Goal: Information Seeking & Learning: Find specific page/section

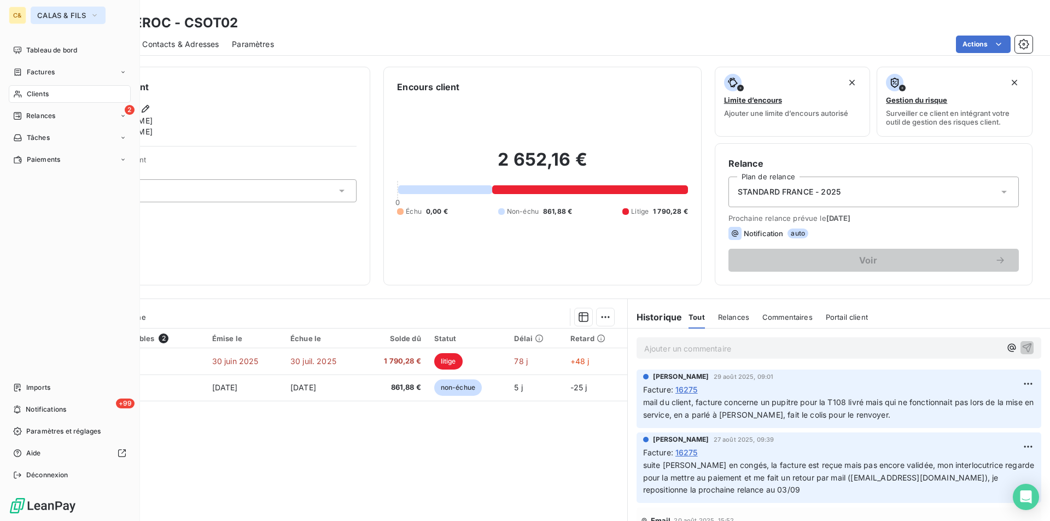
click at [55, 8] on button "CALAS & FILS" at bounding box center [68, 16] width 75 height 18
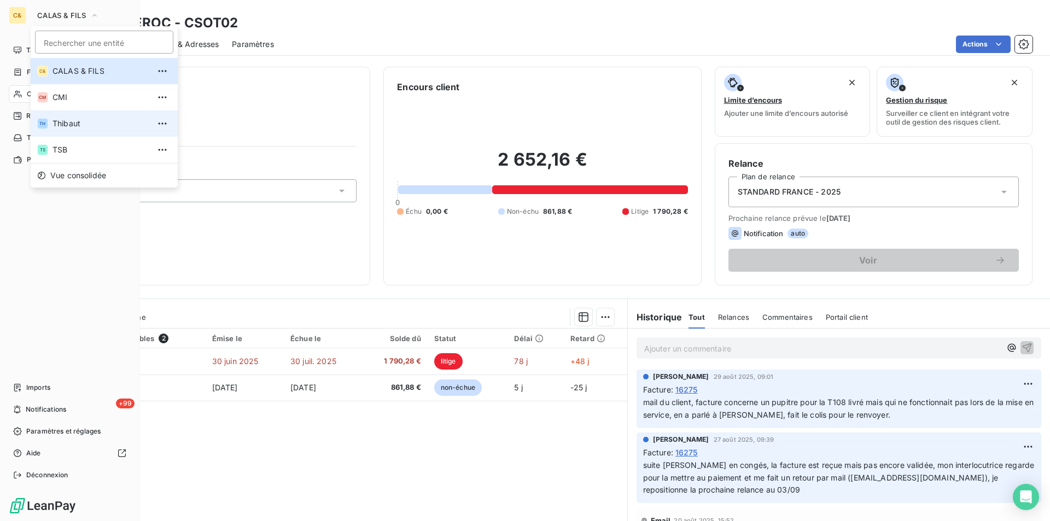
click at [58, 123] on span "Thibaut" at bounding box center [101, 123] width 97 height 11
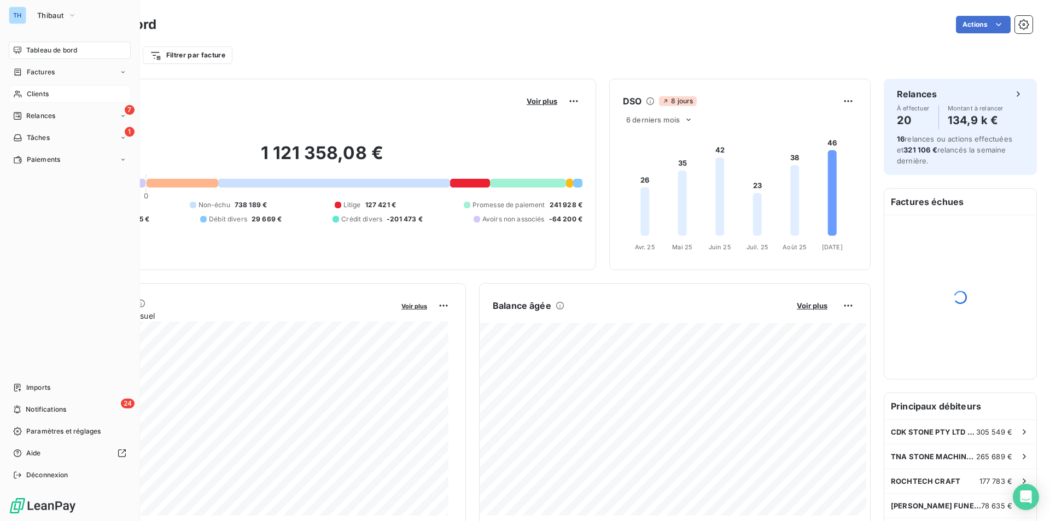
click at [35, 92] on span "Clients" at bounding box center [38, 94] width 22 height 10
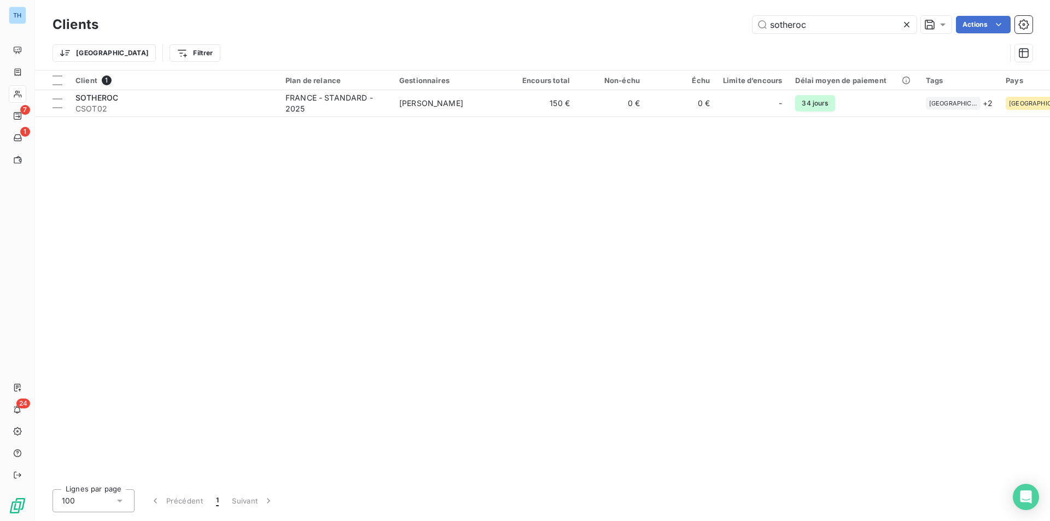
drag, startPoint x: 818, startPoint y: 28, endPoint x: 650, endPoint y: 15, distance: 168.4
click at [650, 15] on div "Clients sotheroc Actions" at bounding box center [543, 24] width 980 height 23
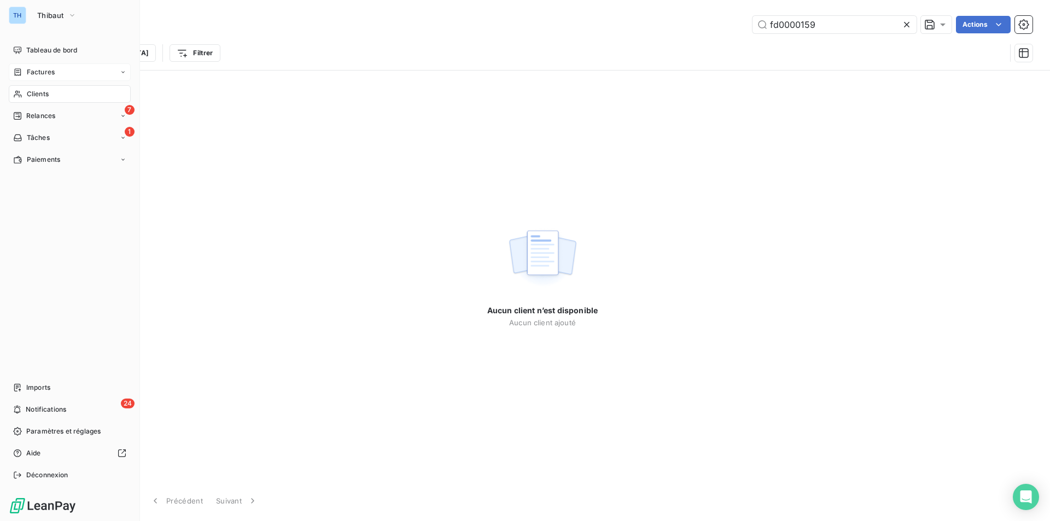
type input "fd0000159"
click at [40, 79] on div "Factures" at bounding box center [70, 72] width 122 height 18
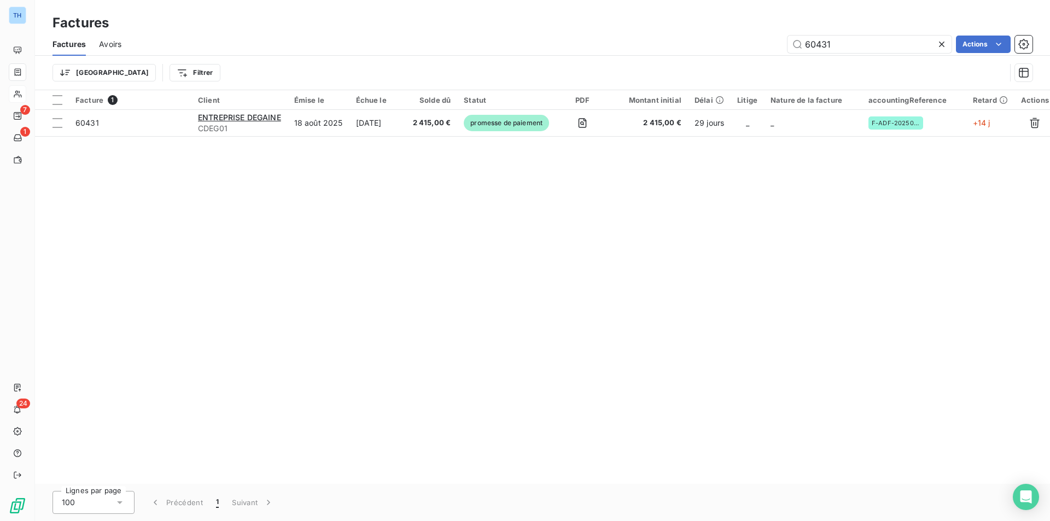
drag, startPoint x: 829, startPoint y: 45, endPoint x: 702, endPoint y: 34, distance: 127.4
click at [722, 38] on div "60431 Actions" at bounding box center [584, 45] width 898 height 18
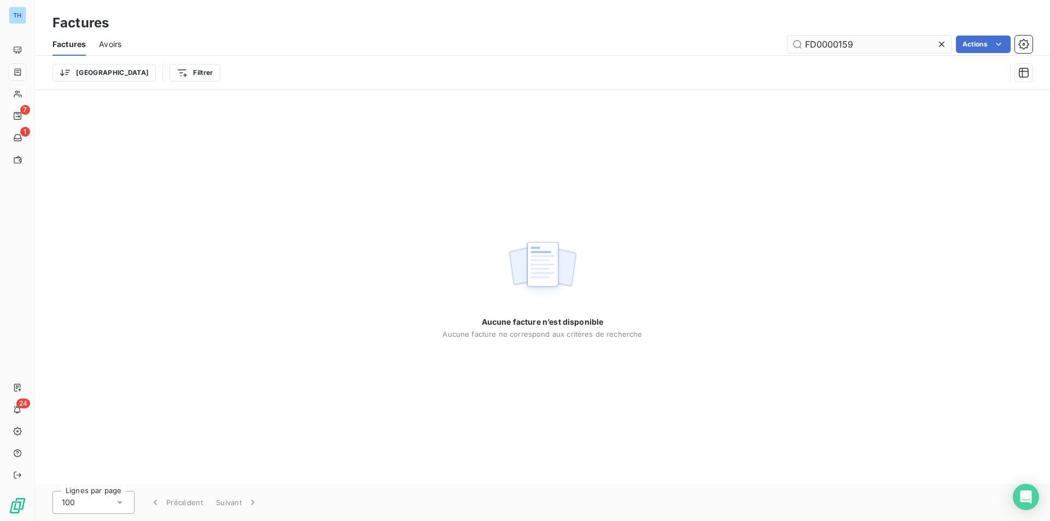
click at [824, 50] on input "FD0000159" at bounding box center [870, 45] width 164 height 18
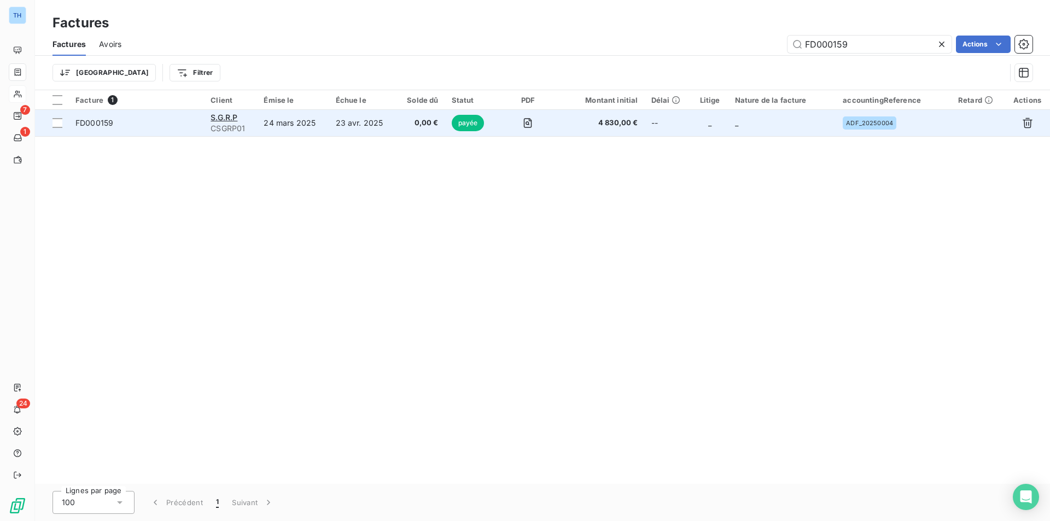
type input "FD000159"
click at [573, 119] on span "4 830,00 €" at bounding box center [601, 123] width 74 height 11
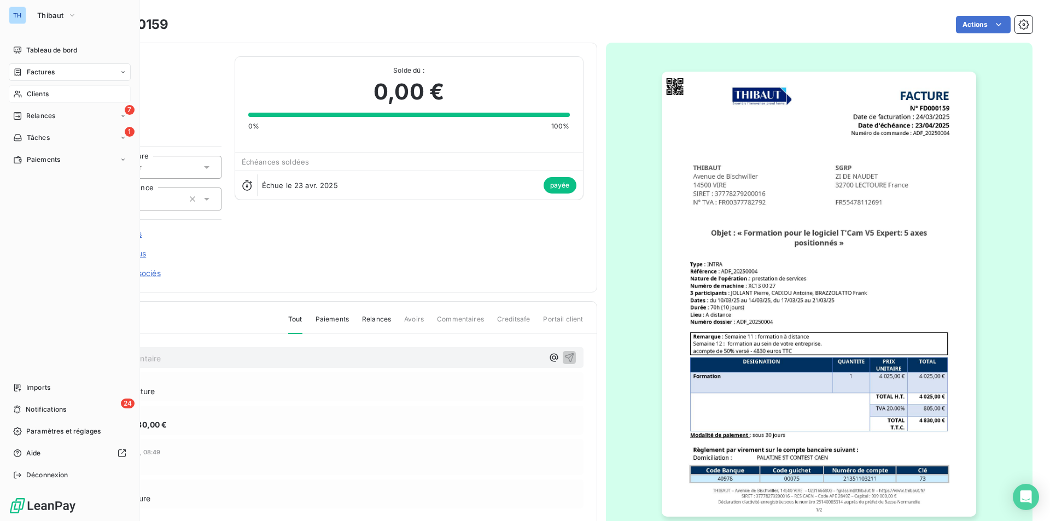
click at [36, 74] on span "Factures" at bounding box center [41, 72] width 28 height 10
click at [44, 65] on div "Factures" at bounding box center [70, 72] width 122 height 18
click at [33, 72] on span "Factures" at bounding box center [41, 72] width 28 height 10
click at [43, 89] on div "Factures" at bounding box center [76, 94] width 109 height 18
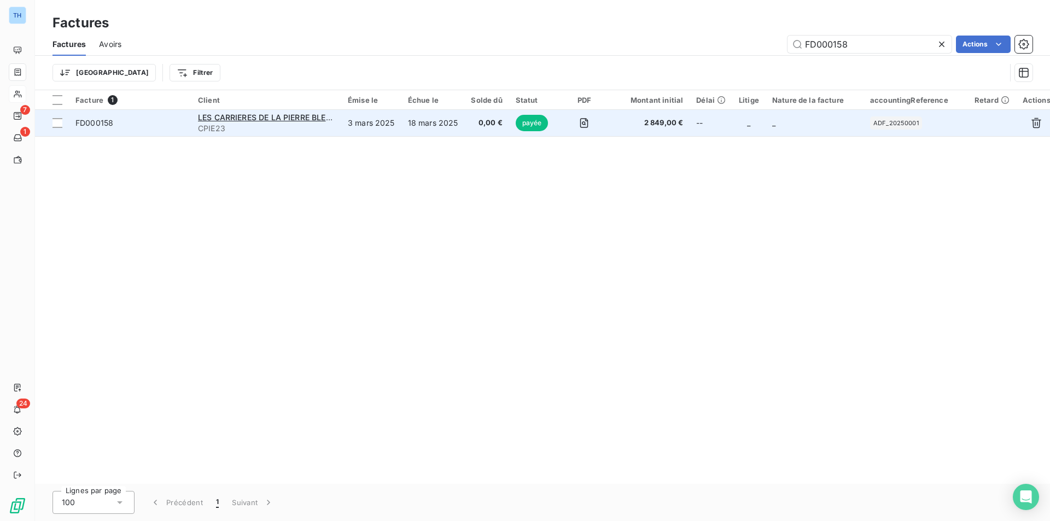
type input "FD000158"
click at [406, 127] on td "18 mars 2025" at bounding box center [432, 123] width 63 height 26
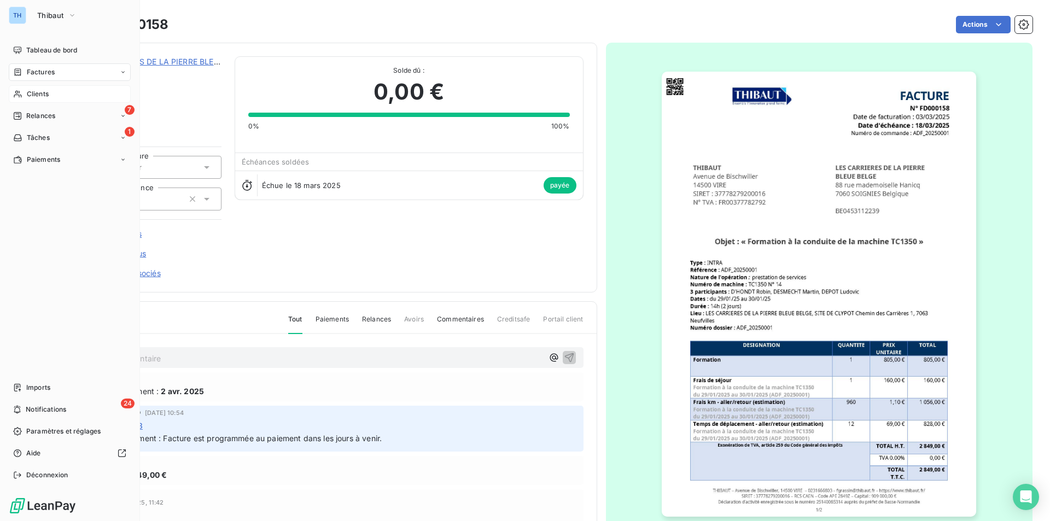
click at [37, 72] on span "Factures" at bounding box center [41, 72] width 28 height 10
click at [43, 93] on span "Factures" at bounding box center [40, 94] width 28 height 10
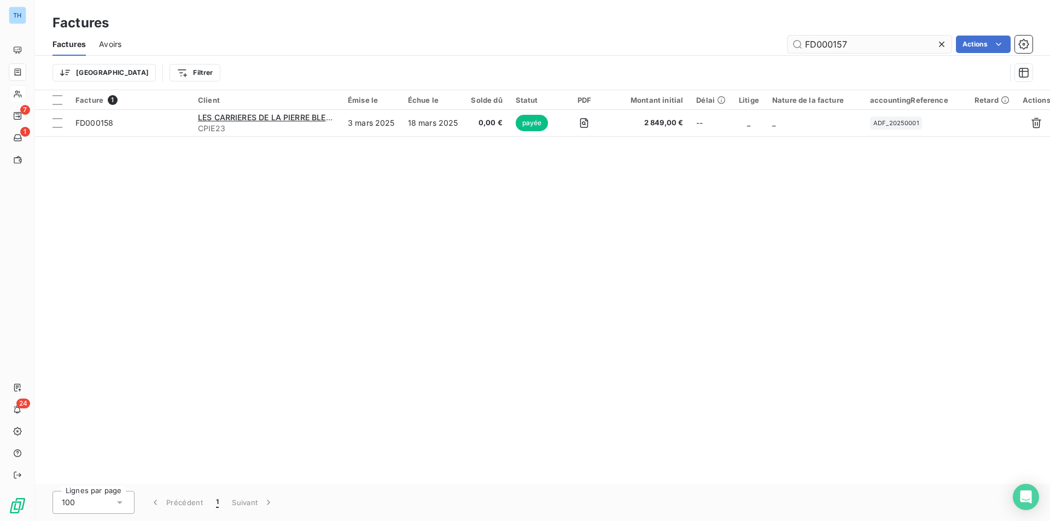
type input "FD000157"
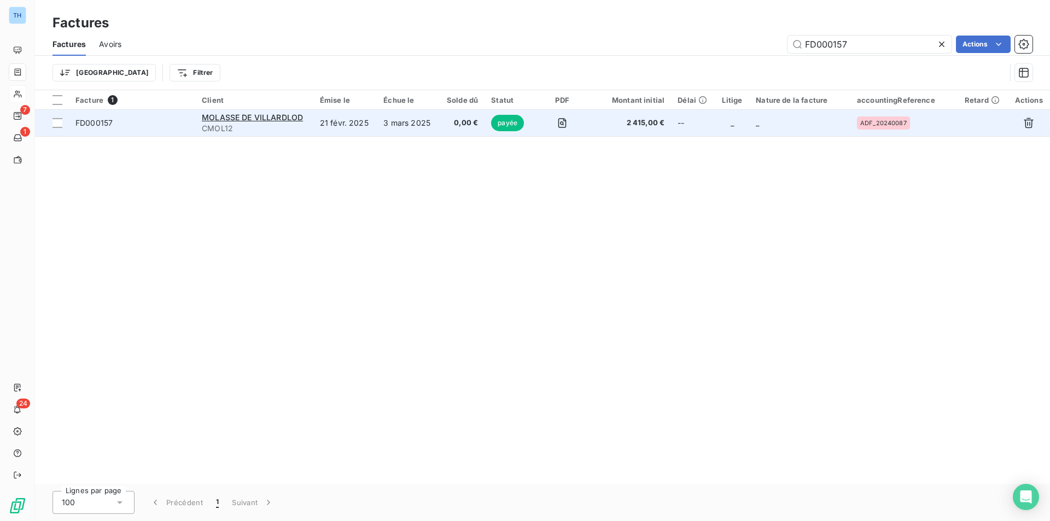
click at [412, 134] on td "3 mars 2025" at bounding box center [408, 123] width 62 height 26
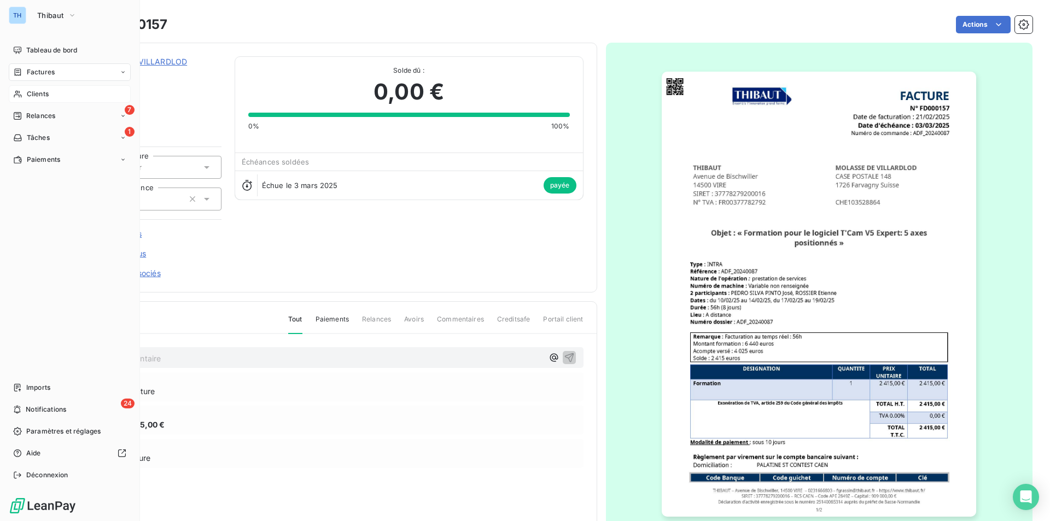
click at [40, 93] on span "Clients" at bounding box center [38, 94] width 22 height 10
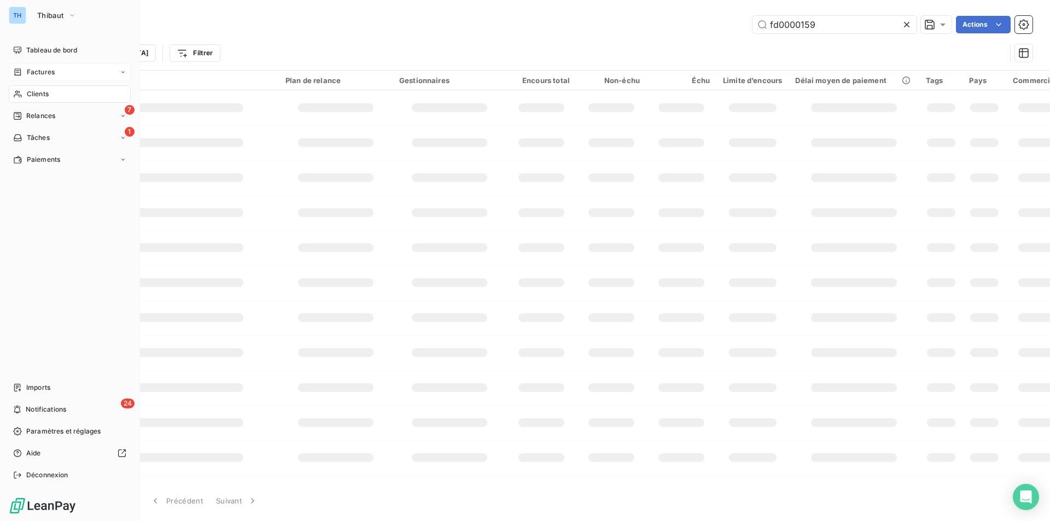
click at [43, 71] on span "Factures" at bounding box center [41, 72] width 28 height 10
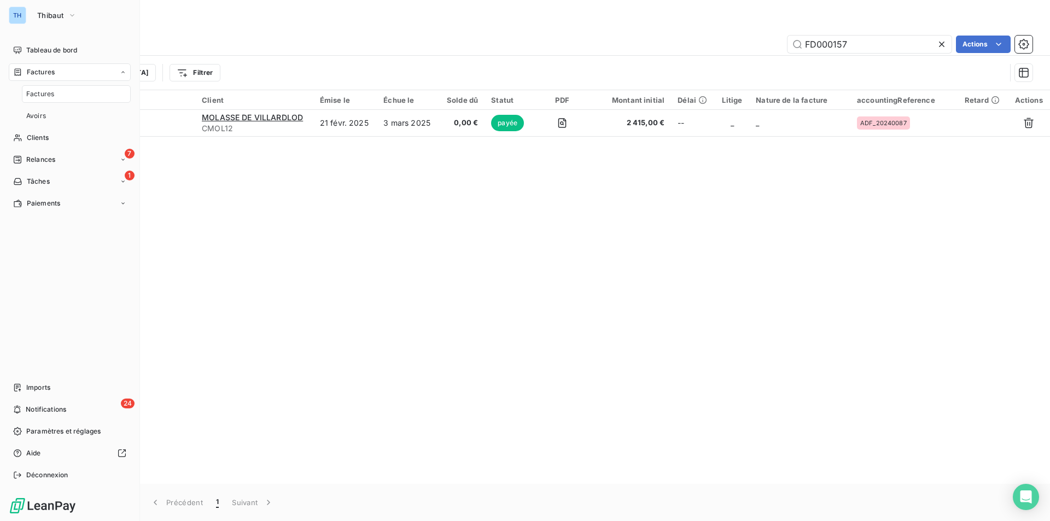
click at [44, 93] on span "Factures" at bounding box center [40, 94] width 28 height 10
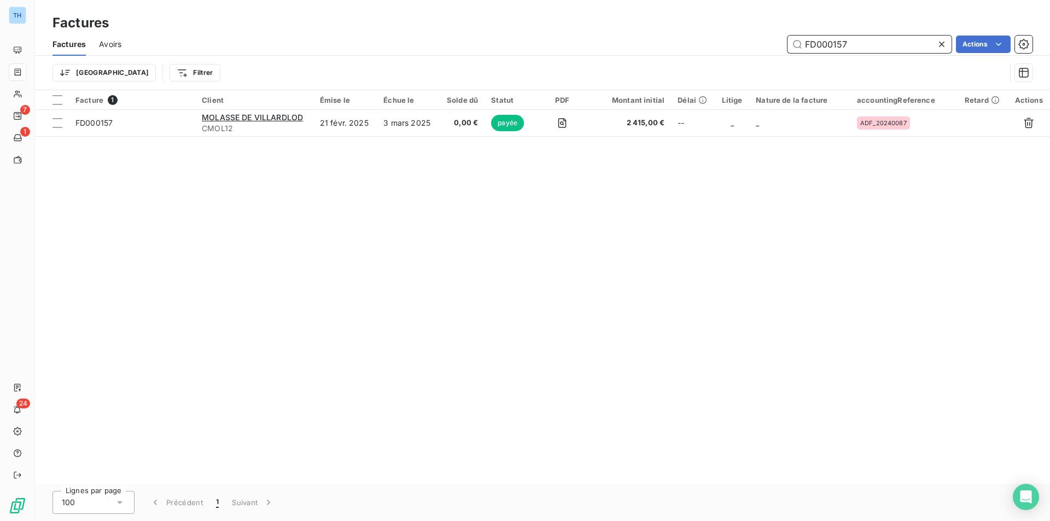
click at [864, 45] on input "FD000157" at bounding box center [870, 45] width 164 height 18
type input "FD000155"
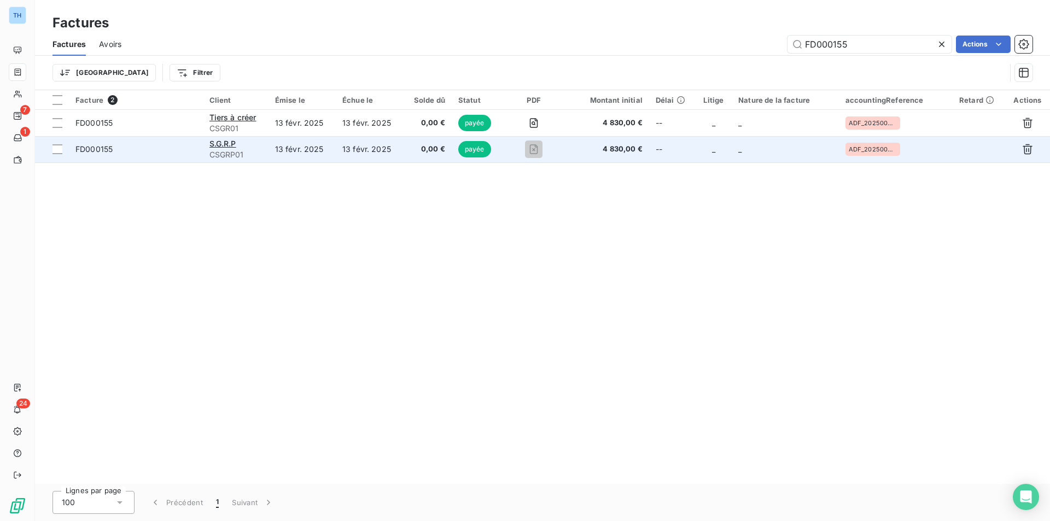
click at [256, 158] on span "CSGRP01" at bounding box center [235, 154] width 53 height 11
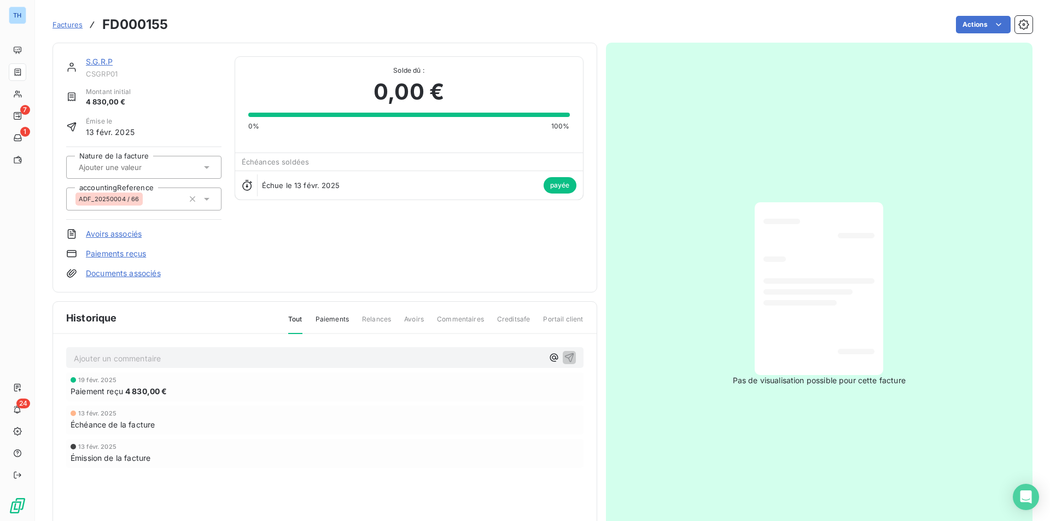
click at [63, 26] on span "Factures" at bounding box center [68, 24] width 30 height 9
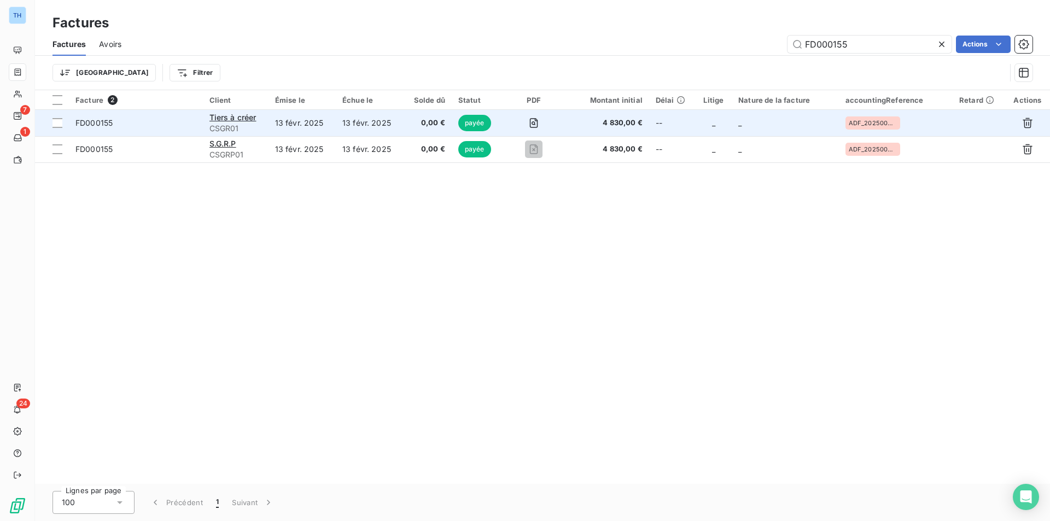
click at [161, 129] on td "FD000155" at bounding box center [136, 123] width 134 height 26
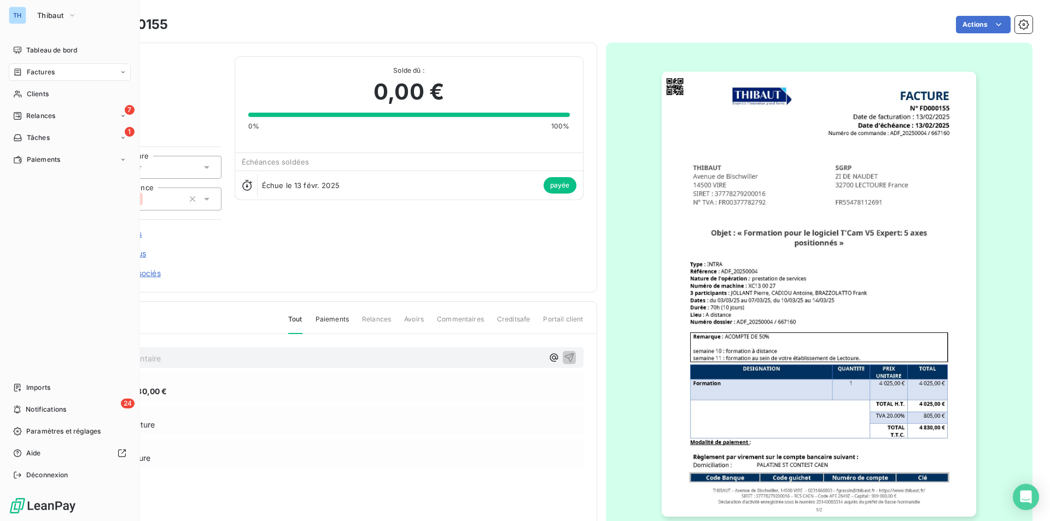
click at [38, 73] on span "Factures" at bounding box center [41, 72] width 28 height 10
click at [42, 74] on span "Factures" at bounding box center [41, 72] width 28 height 10
click at [47, 71] on span "Factures" at bounding box center [41, 72] width 28 height 10
drag, startPoint x: 51, startPoint y: 96, endPoint x: 66, endPoint y: 95, distance: 14.3
click at [51, 96] on span "Factures" at bounding box center [40, 94] width 28 height 10
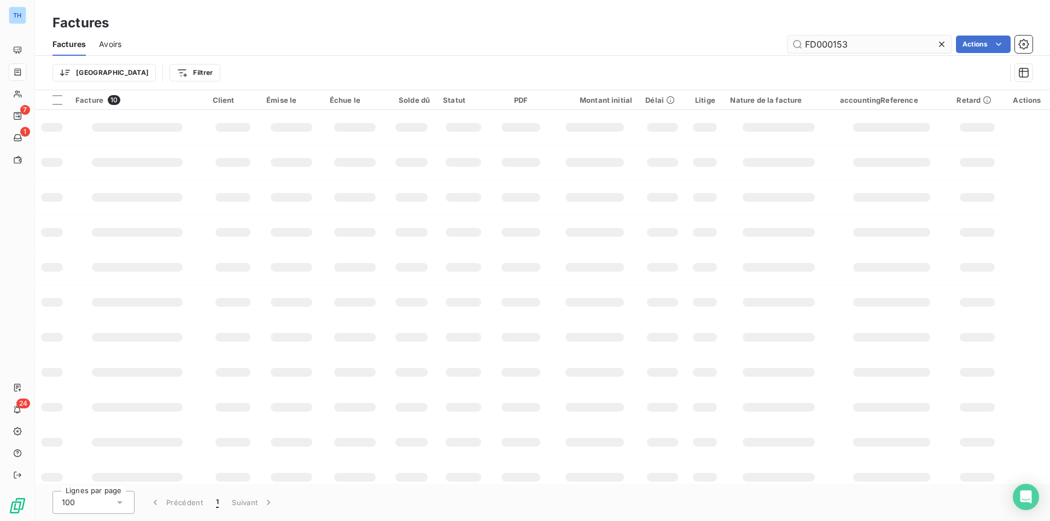
type input "FD000153"
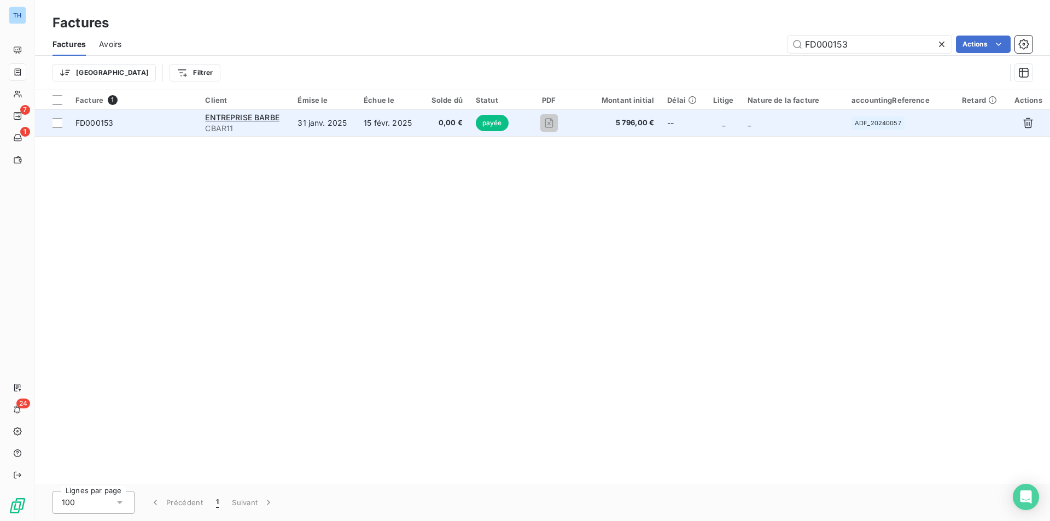
click at [378, 129] on td "15 févr. 2025" at bounding box center [389, 123] width 65 height 26
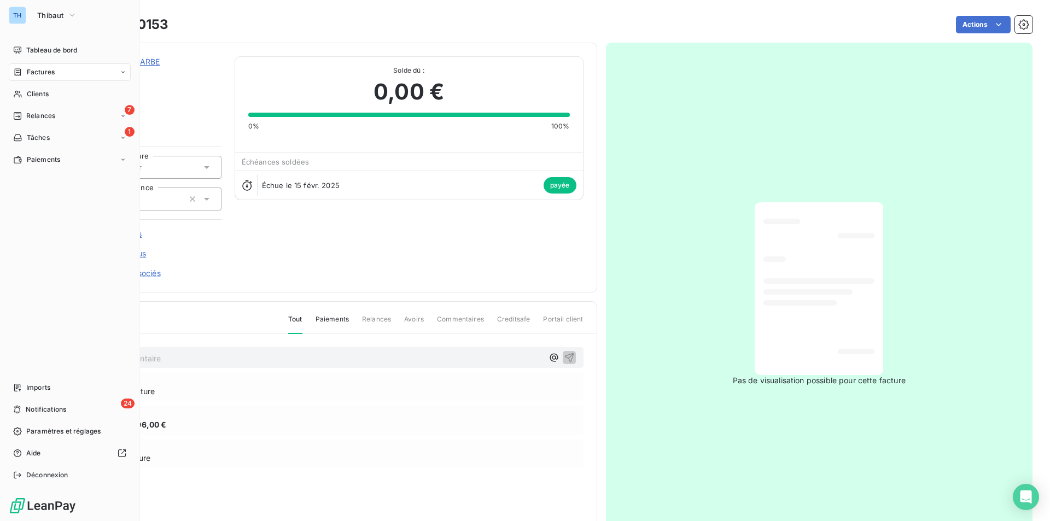
click at [34, 71] on span "Factures" at bounding box center [41, 72] width 28 height 10
click at [43, 96] on span "Factures" at bounding box center [40, 94] width 28 height 10
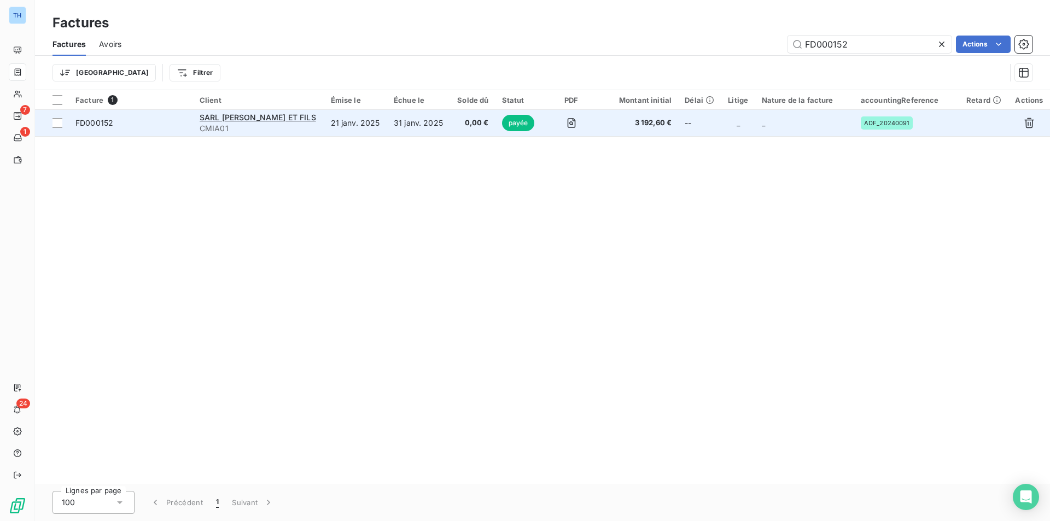
type input "FD000152"
click at [371, 121] on td "21 janv. 2025" at bounding box center [355, 123] width 63 height 26
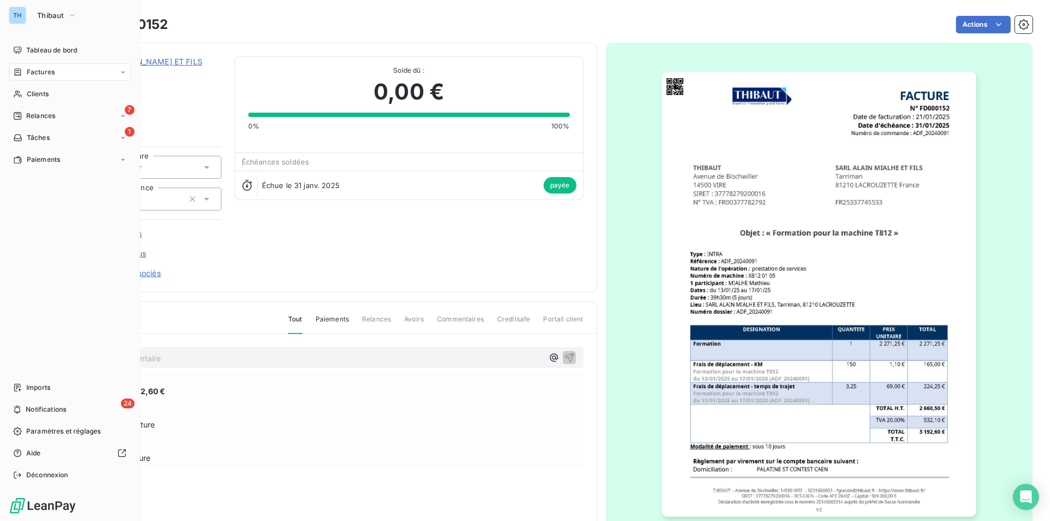
click at [37, 73] on span "Factures" at bounding box center [41, 72] width 28 height 10
click at [41, 92] on span "Factures" at bounding box center [40, 94] width 28 height 10
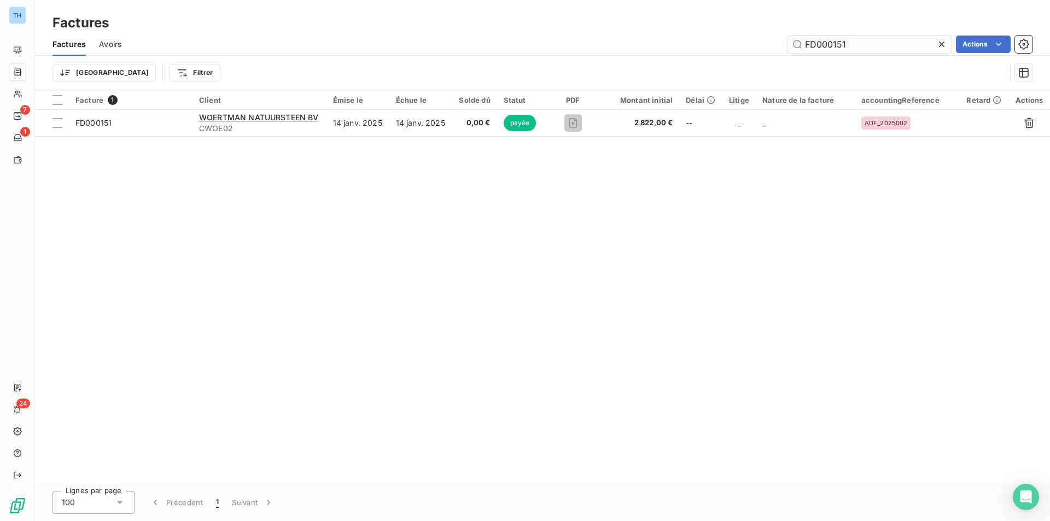
type input "FD000151"
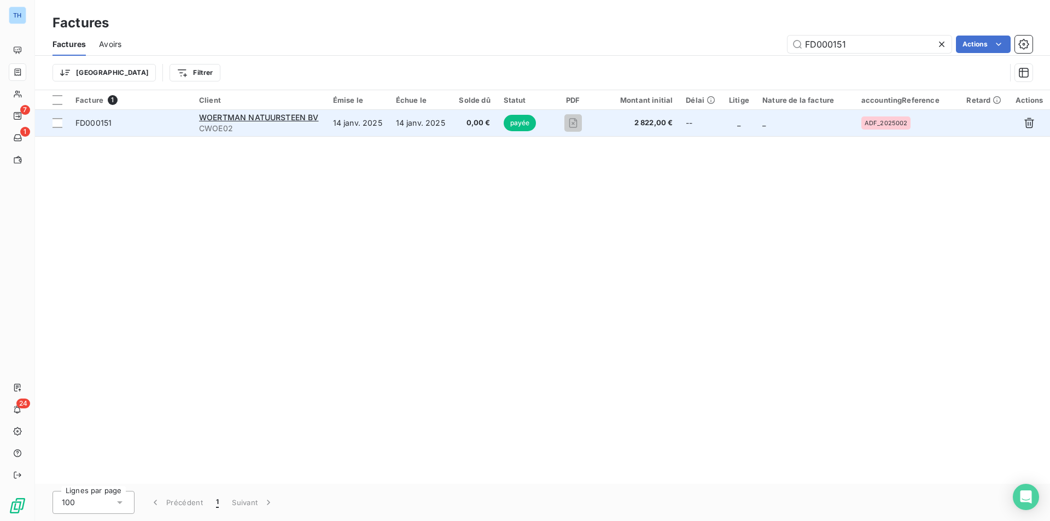
click at [400, 131] on td "14 janv. 2025" at bounding box center [420, 123] width 63 height 26
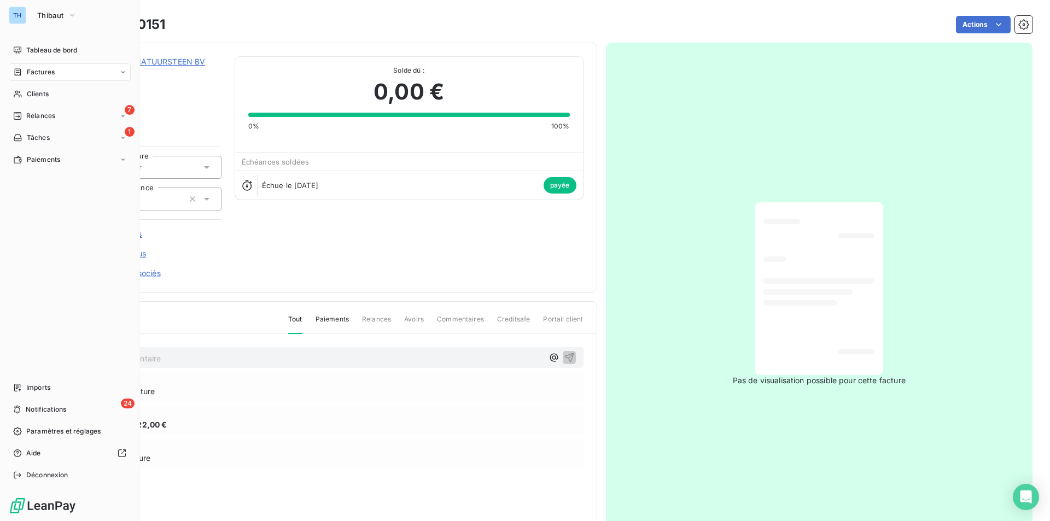
click at [35, 70] on span "Factures" at bounding box center [41, 72] width 28 height 10
click at [49, 94] on span "Factures" at bounding box center [40, 94] width 28 height 10
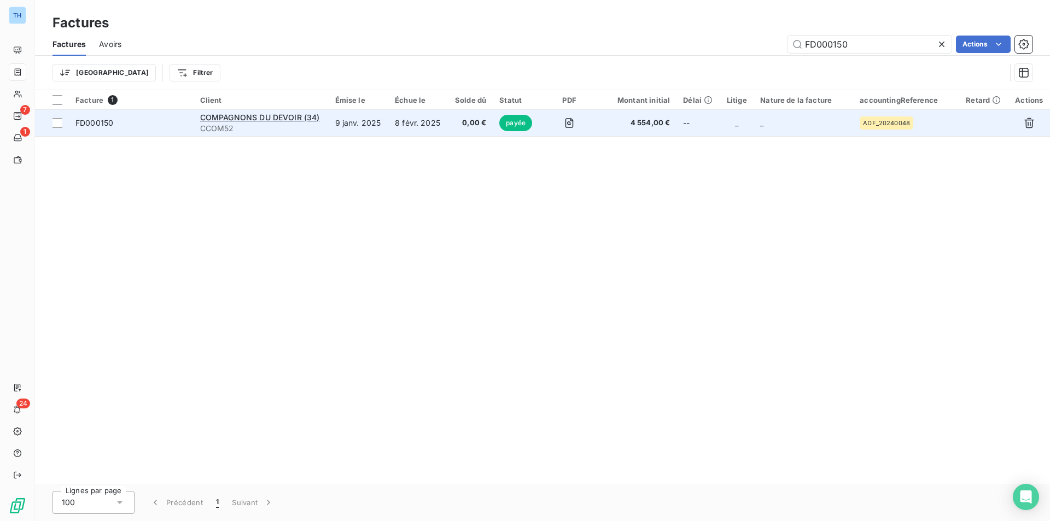
type input "FD000150"
click at [417, 124] on td "8 févr. 2025" at bounding box center [418, 123] width 60 height 26
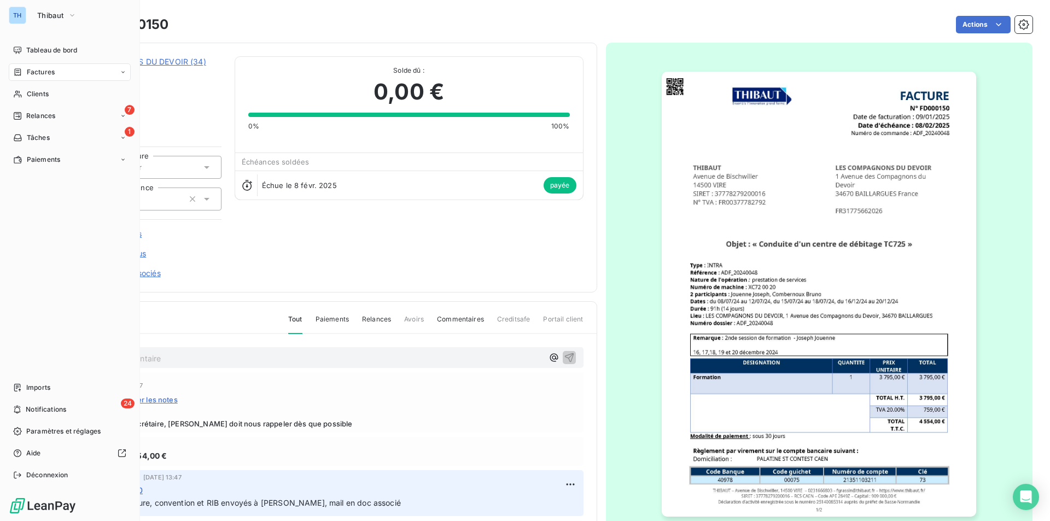
click at [38, 72] on span "Factures" at bounding box center [41, 72] width 28 height 10
click at [42, 92] on span "Factures" at bounding box center [40, 94] width 28 height 10
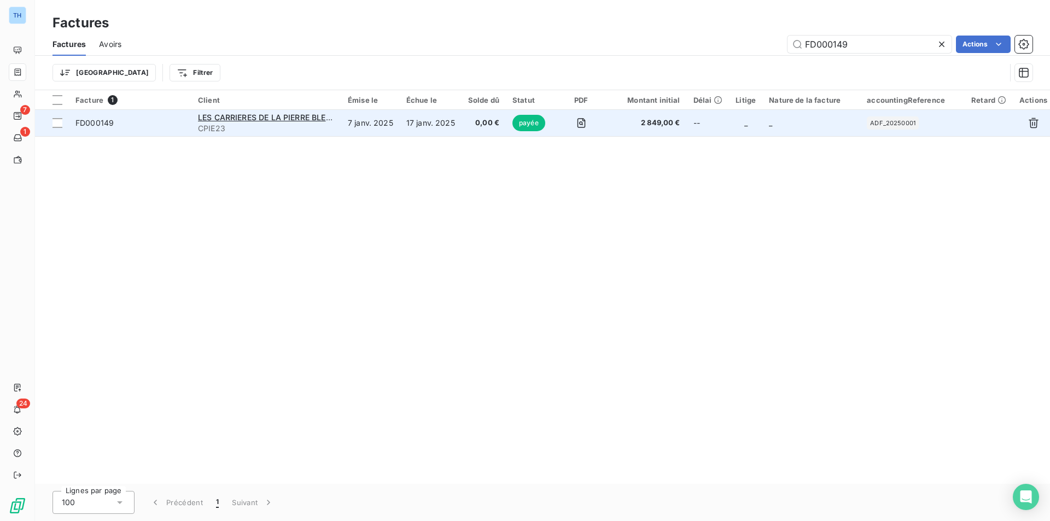
type input "FD000149"
click at [427, 127] on td "17 janv. 2025" at bounding box center [431, 123] width 62 height 26
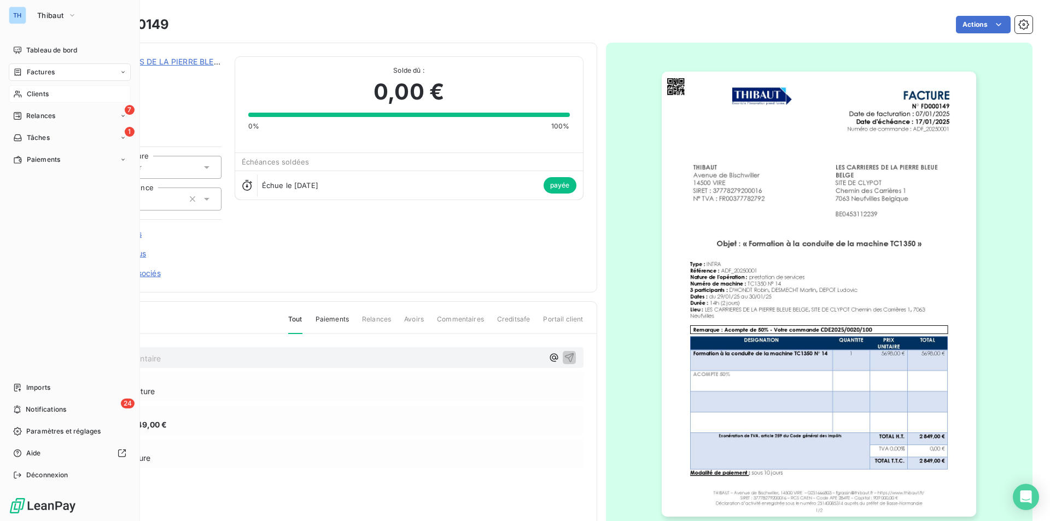
click at [44, 92] on span "Clients" at bounding box center [38, 94] width 22 height 10
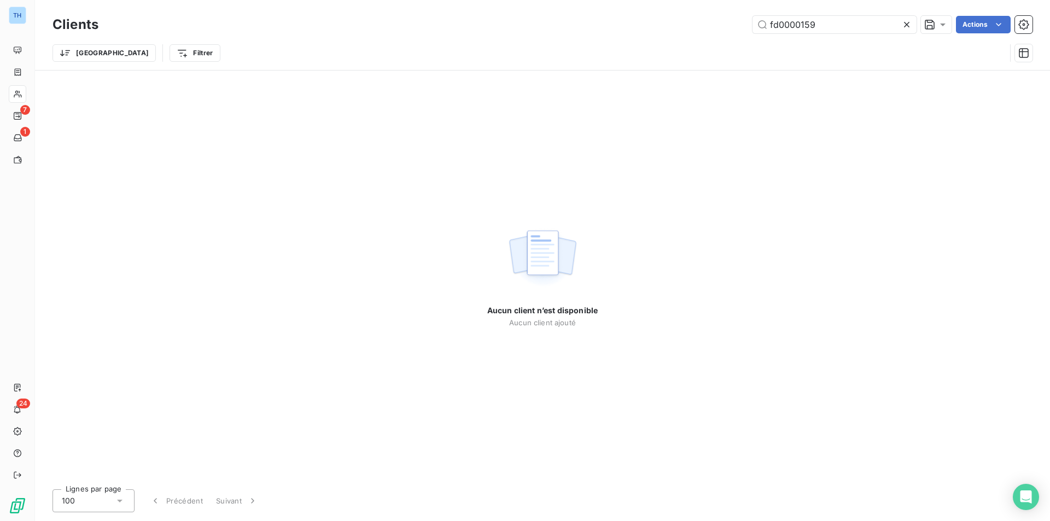
drag, startPoint x: 818, startPoint y: 23, endPoint x: 676, endPoint y: 22, distance: 142.2
click at [676, 22] on div "fd0000159 Actions" at bounding box center [572, 25] width 921 height 18
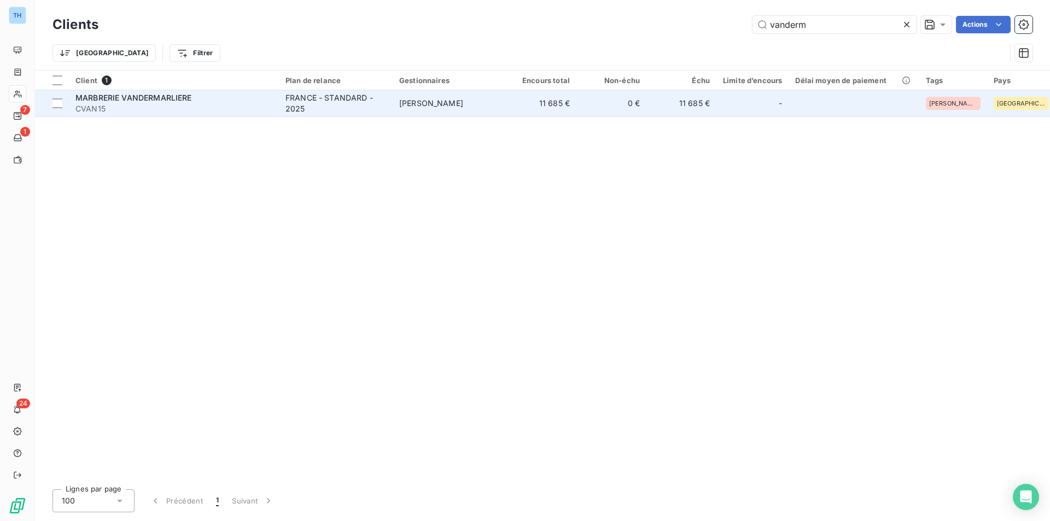
type input "vanderm"
click at [567, 112] on td "11 685 €" at bounding box center [542, 103] width 70 height 26
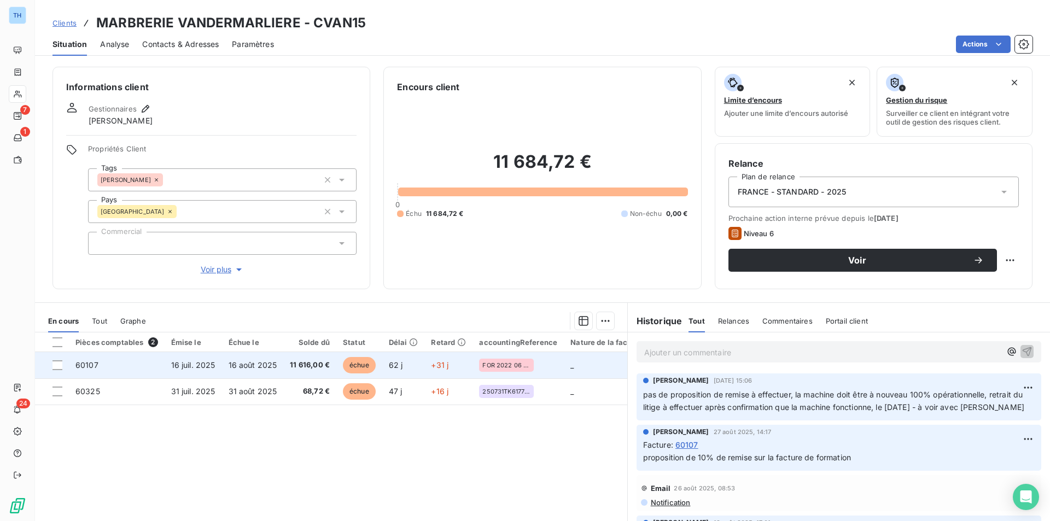
click at [287, 366] on td "11 616,00 €" at bounding box center [309, 365] width 53 height 26
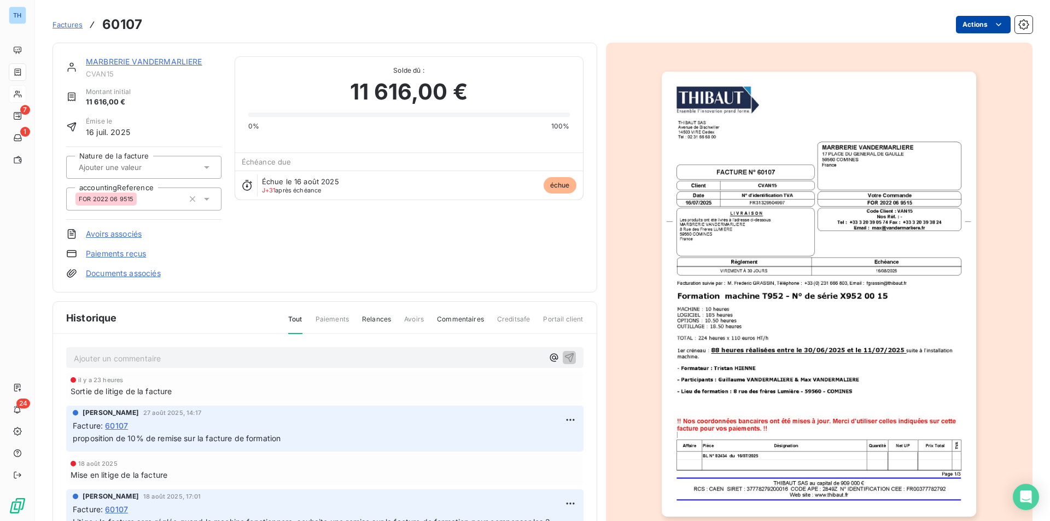
click at [965, 22] on html "TH 7 1 24 Factures 60107 Actions MARBRERIE VANDERMARLIERE CVAN15 Montant initia…" at bounding box center [525, 260] width 1050 height 521
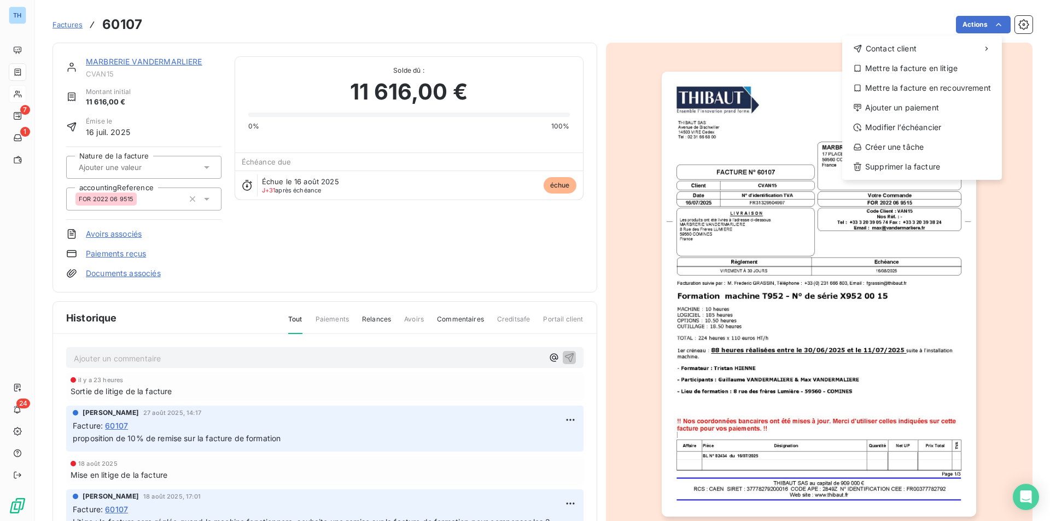
click at [722, 73] on html "TH 7 1 24 Factures 60107 Actions Contact client Mettre la facture en litige Met…" at bounding box center [525, 260] width 1050 height 521
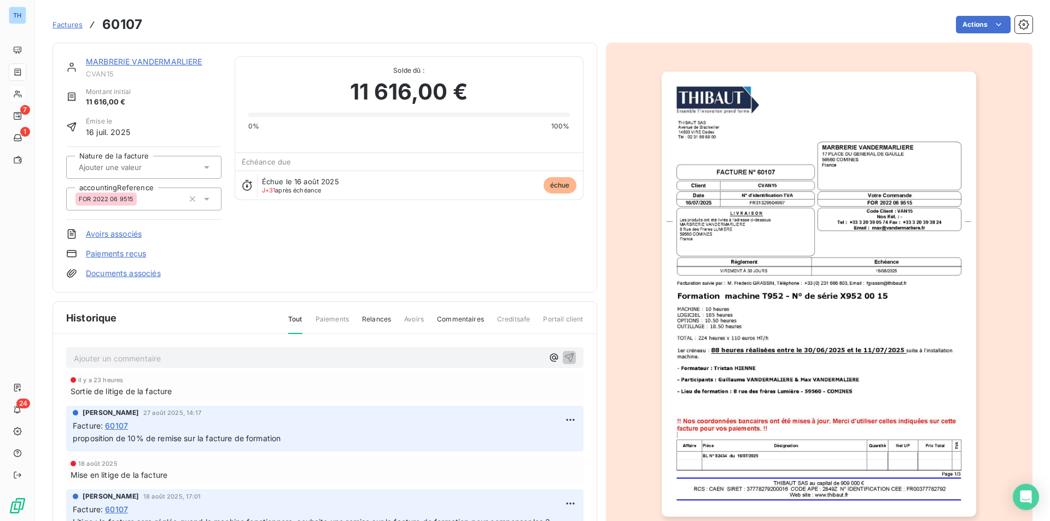
click at [752, 108] on img "button" at bounding box center [819, 294] width 315 height 445
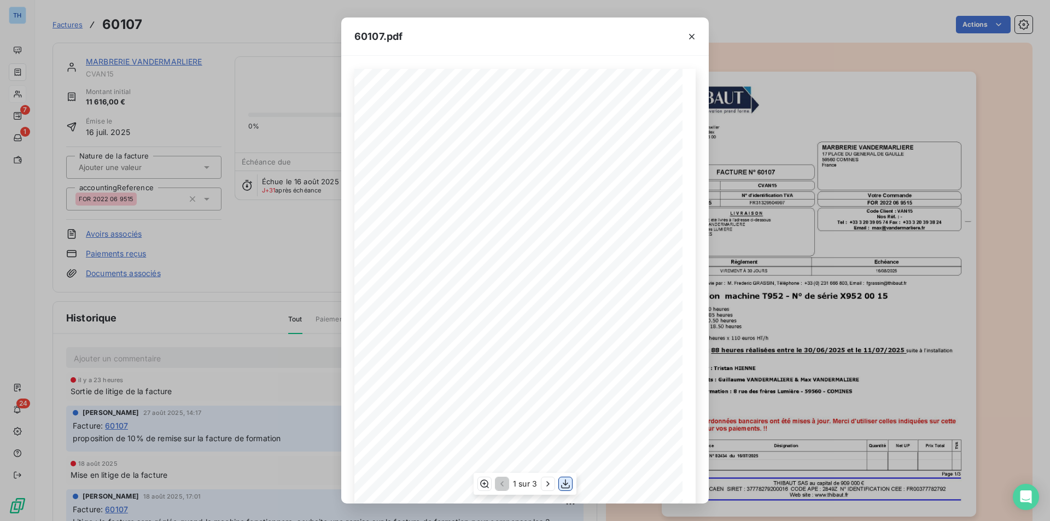
click at [566, 481] on icon "button" at bounding box center [565, 484] width 11 height 11
drag, startPoint x: 688, startPoint y: 35, endPoint x: 679, endPoint y: 35, distance: 8.8
click at [689, 35] on icon "button" at bounding box center [691, 36] width 11 height 11
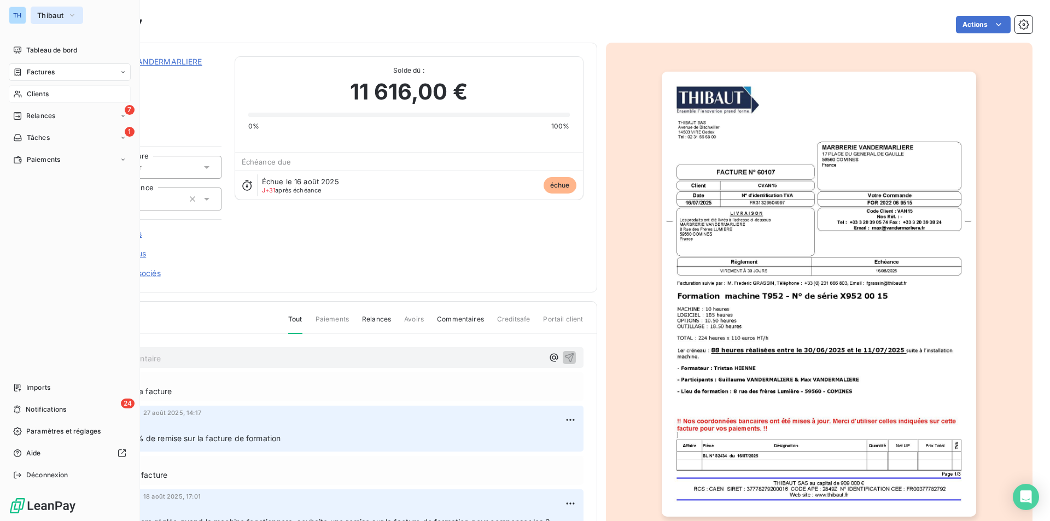
click at [49, 19] on span "Thibaut" at bounding box center [50, 15] width 26 height 9
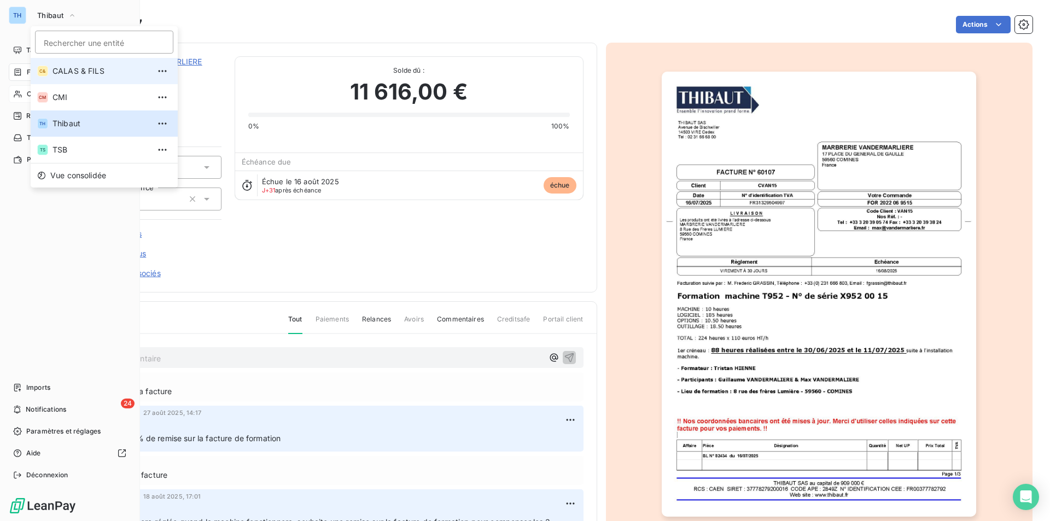
click at [61, 73] on span "CALAS & FILS" at bounding box center [101, 71] width 97 height 11
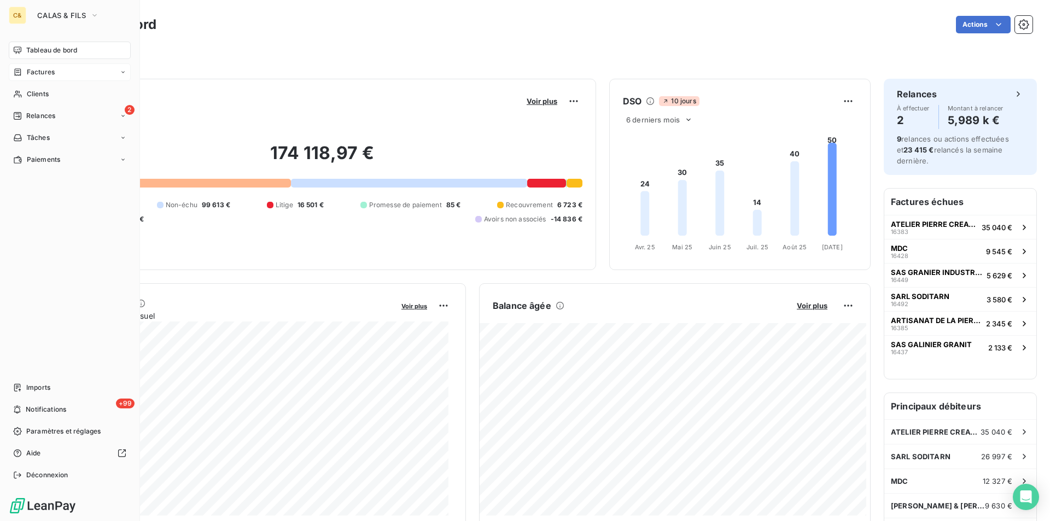
click at [40, 66] on div "Factures" at bounding box center [70, 72] width 122 height 18
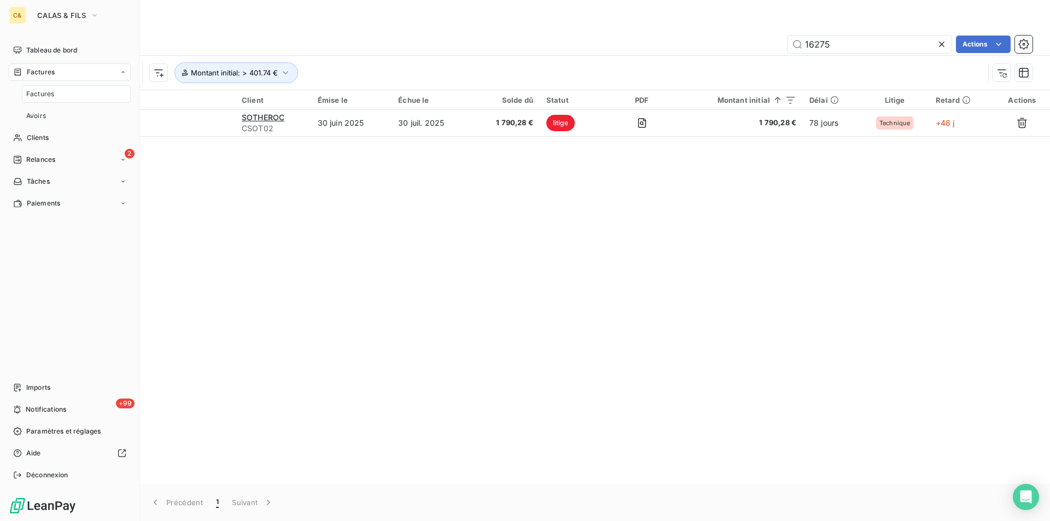
click at [43, 86] on div "Factures" at bounding box center [76, 94] width 109 height 18
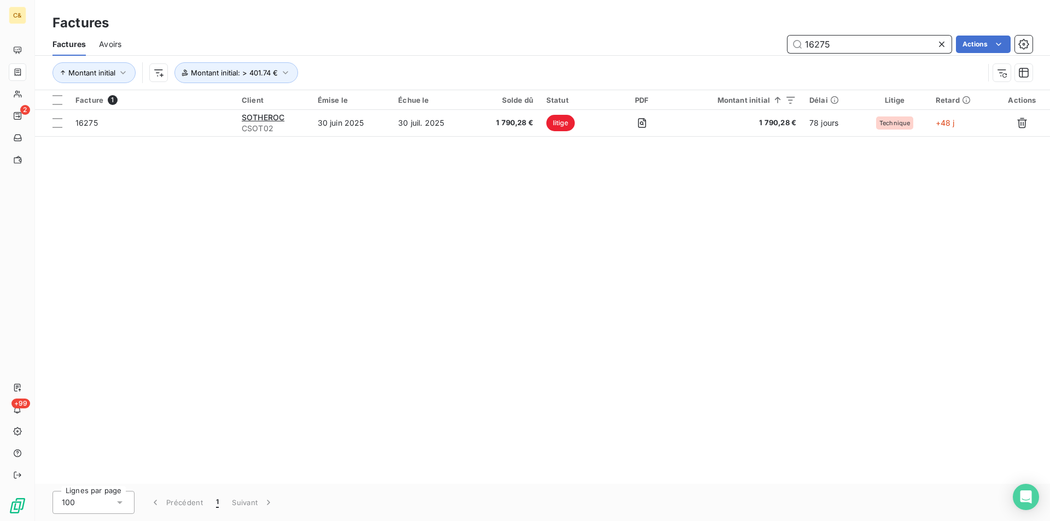
drag, startPoint x: 868, startPoint y: 44, endPoint x: 682, endPoint y: 43, distance: 186.0
click at [684, 42] on div "16275 Actions" at bounding box center [584, 45] width 898 height 18
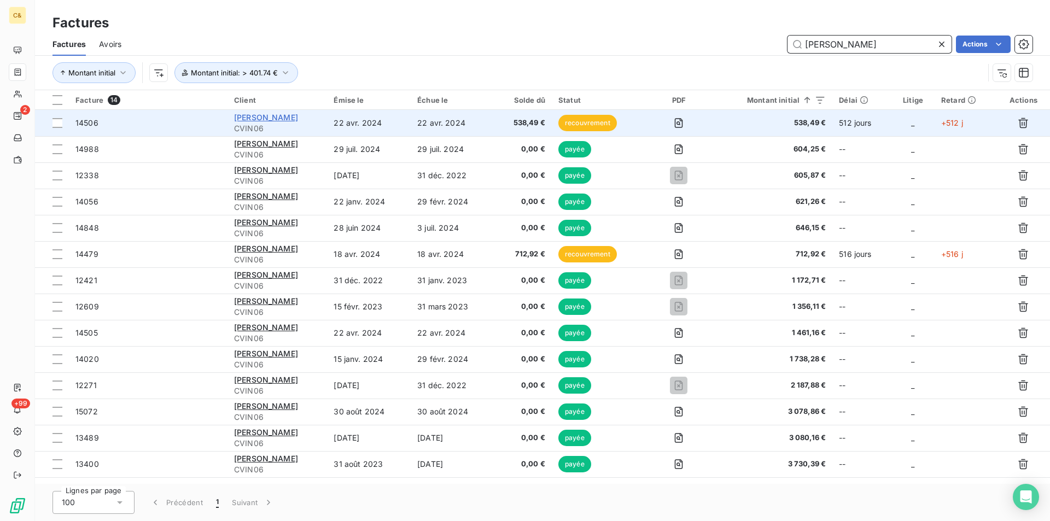
type input "[PERSON_NAME]"
click at [253, 114] on span "[PERSON_NAME]" at bounding box center [266, 117] width 64 height 9
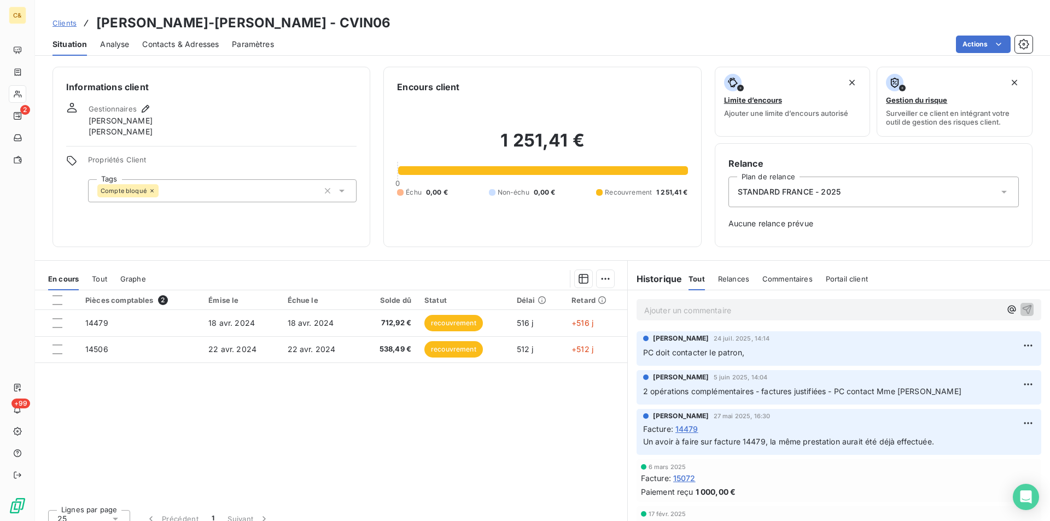
click at [713, 308] on p "Ajouter un commentaire ﻿" at bounding box center [822, 311] width 357 height 14
click at [1023, 307] on icon "button" at bounding box center [1027, 309] width 9 height 9
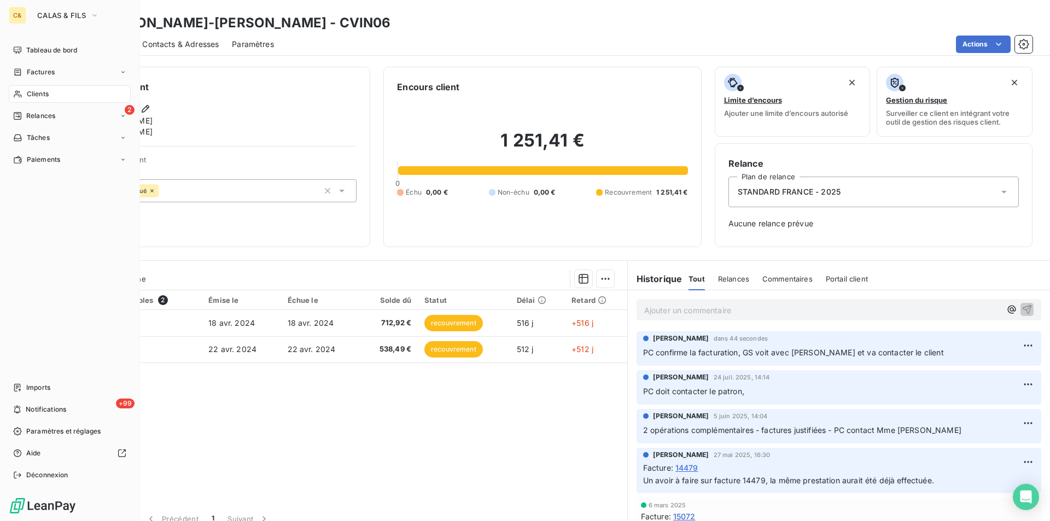
click at [45, 94] on span "Clients" at bounding box center [38, 94] width 22 height 10
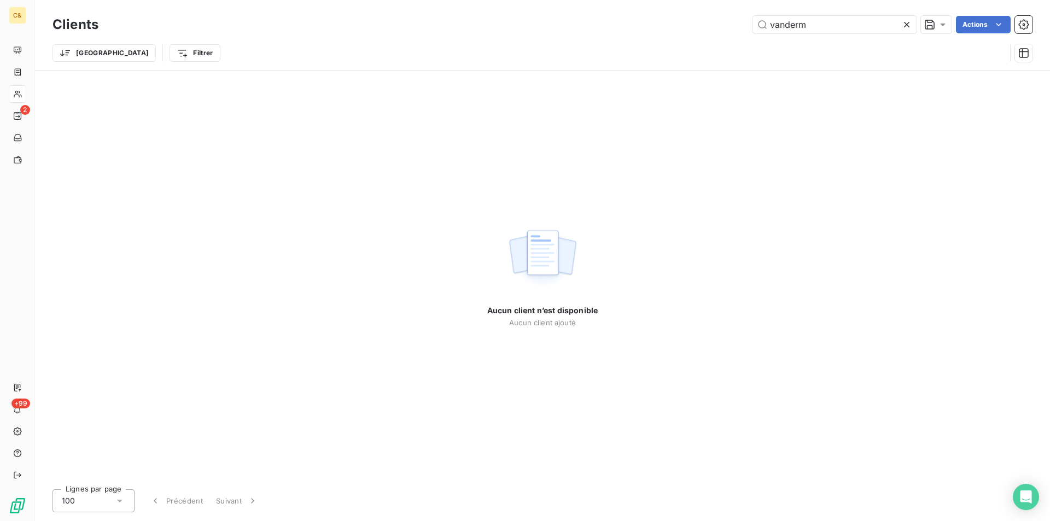
drag, startPoint x: 810, startPoint y: 23, endPoint x: 681, endPoint y: 20, distance: 129.1
click at [687, 22] on div "vanderm Actions" at bounding box center [572, 25] width 921 height 18
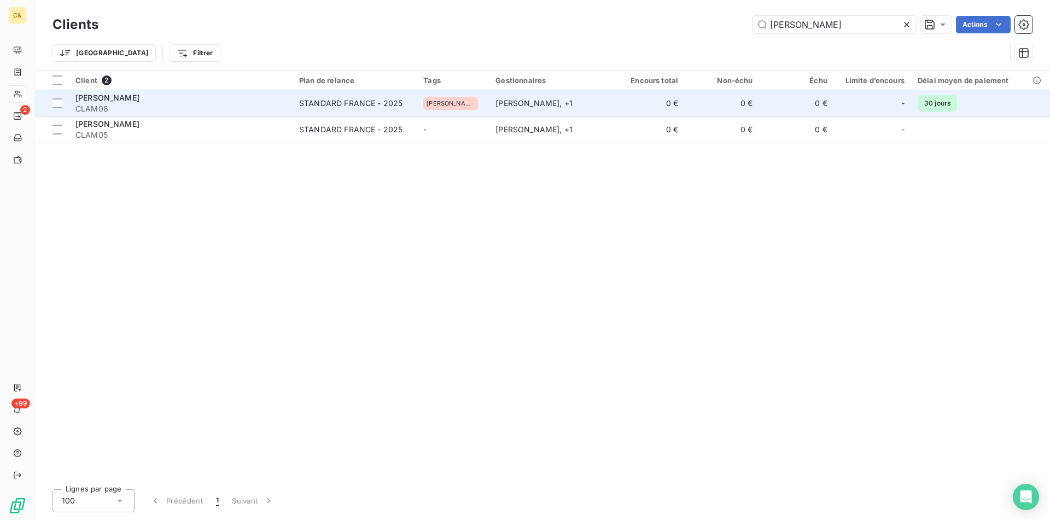
type input "[PERSON_NAME]"
click at [211, 106] on span "CLAM08" at bounding box center [180, 108] width 211 height 11
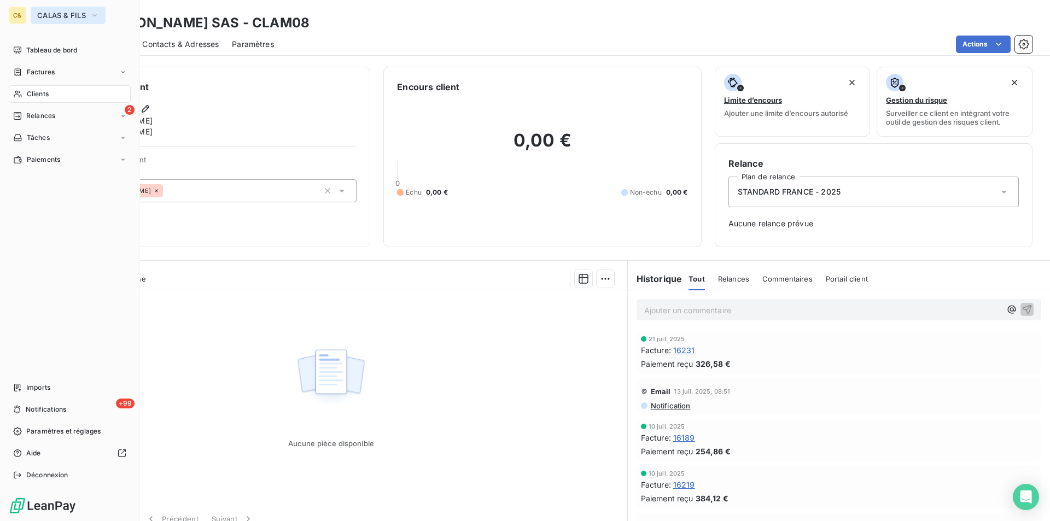
click at [71, 14] on span "CALAS & FILS" at bounding box center [61, 15] width 49 height 9
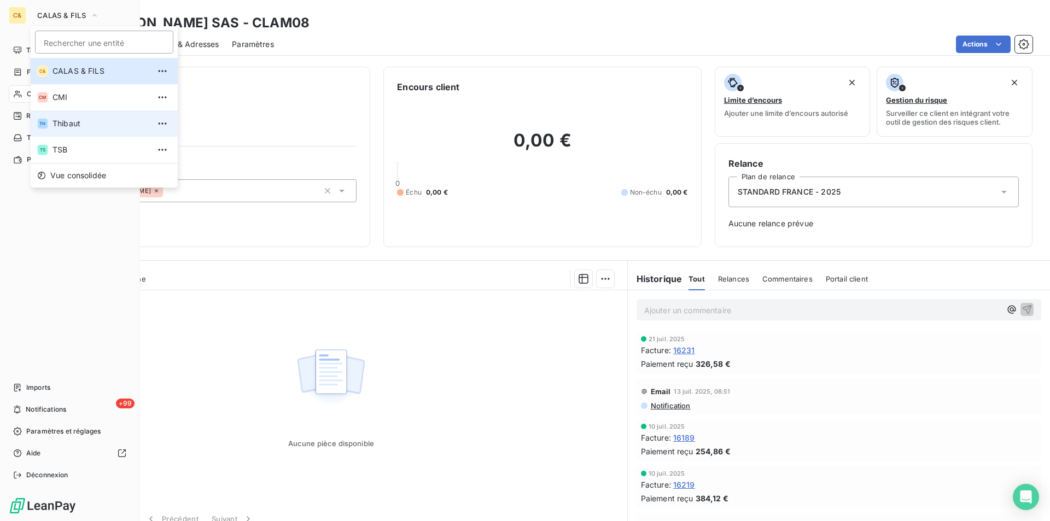
click at [67, 125] on span "Thibaut" at bounding box center [101, 123] width 97 height 11
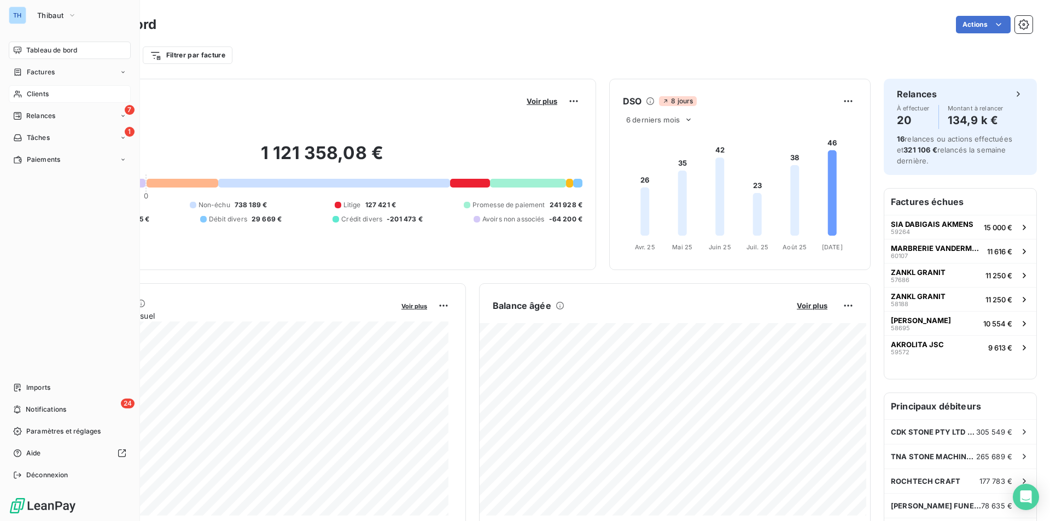
click at [37, 95] on span "Clients" at bounding box center [38, 94] width 22 height 10
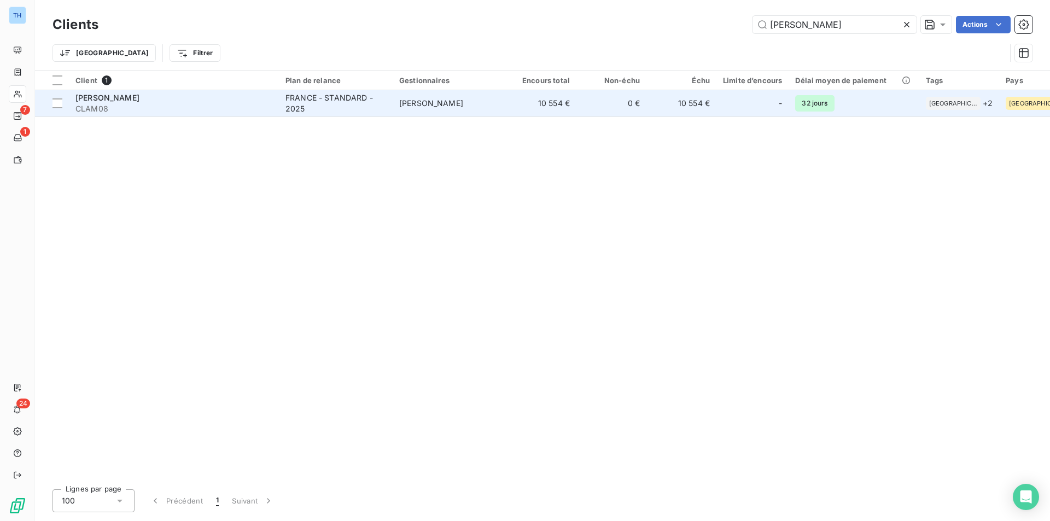
click at [525, 99] on td "10 554 €" at bounding box center [542, 103] width 70 height 26
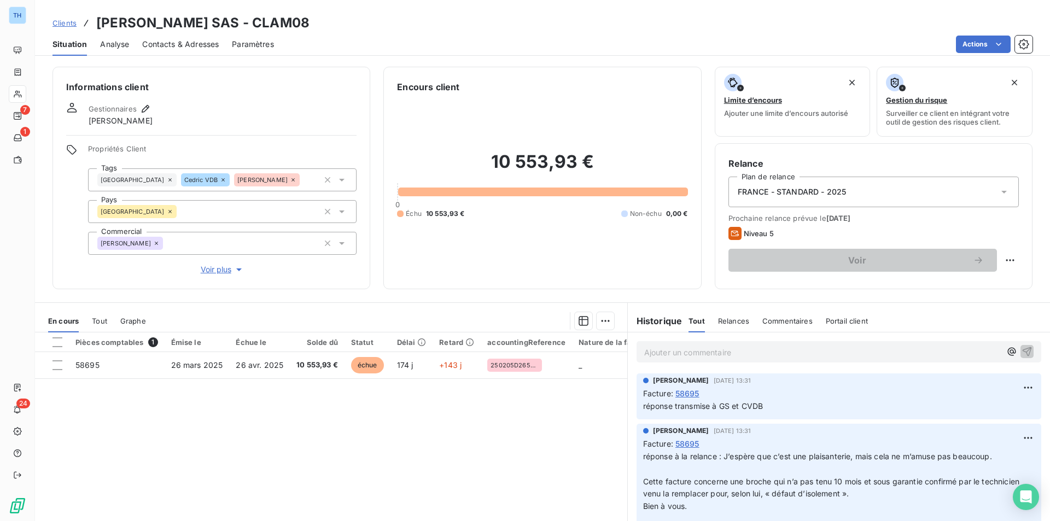
click at [696, 347] on p "Ajouter un commentaire ﻿" at bounding box center [822, 353] width 357 height 14
click at [1022, 350] on icon "button" at bounding box center [1027, 351] width 11 height 11
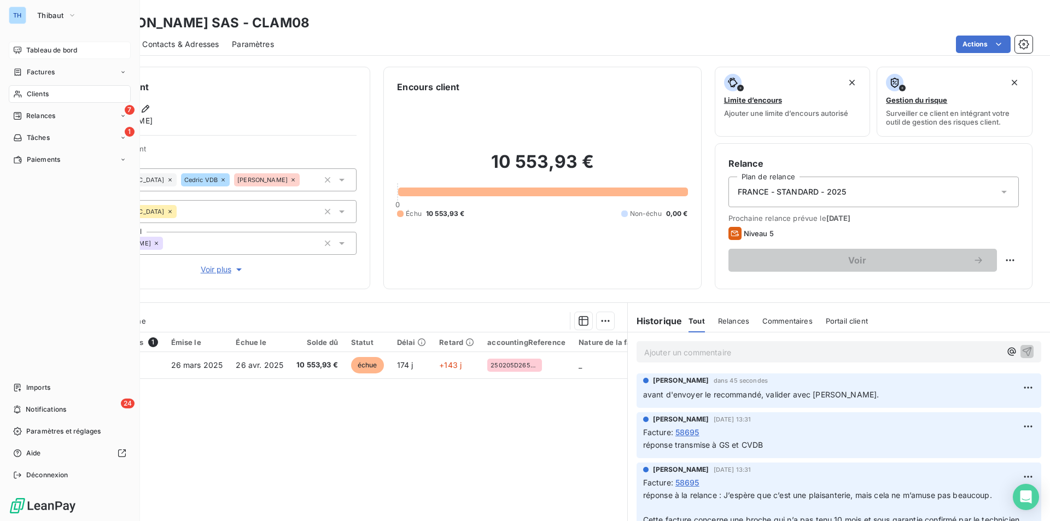
click at [43, 49] on span "Tableau de bord" at bounding box center [51, 50] width 51 height 10
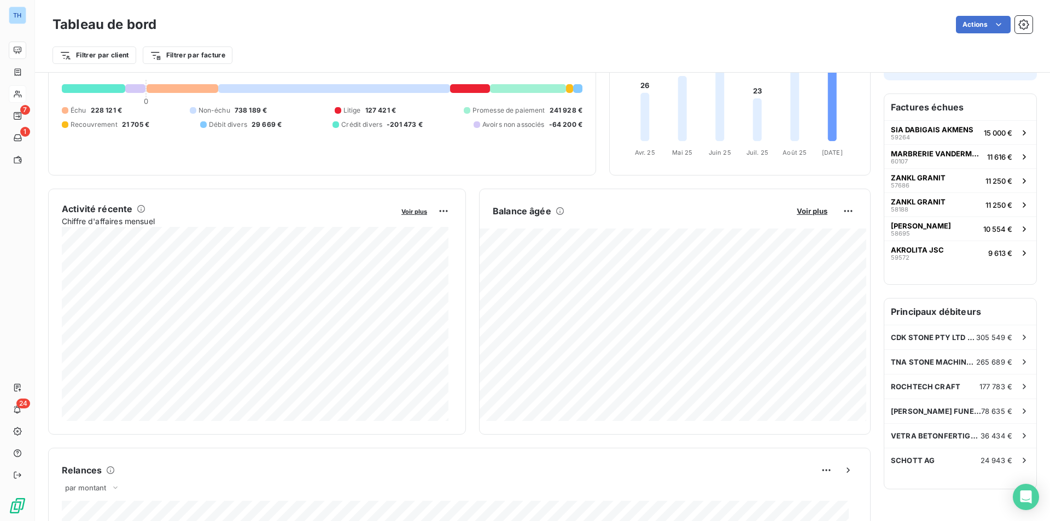
scroll to position [110, 0]
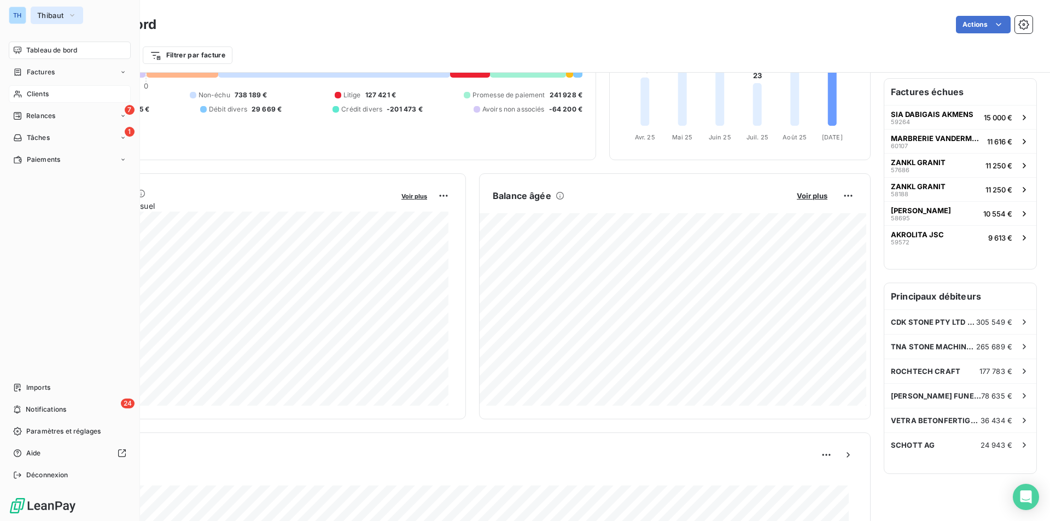
click at [40, 14] on span "Thibaut" at bounding box center [50, 15] width 26 height 9
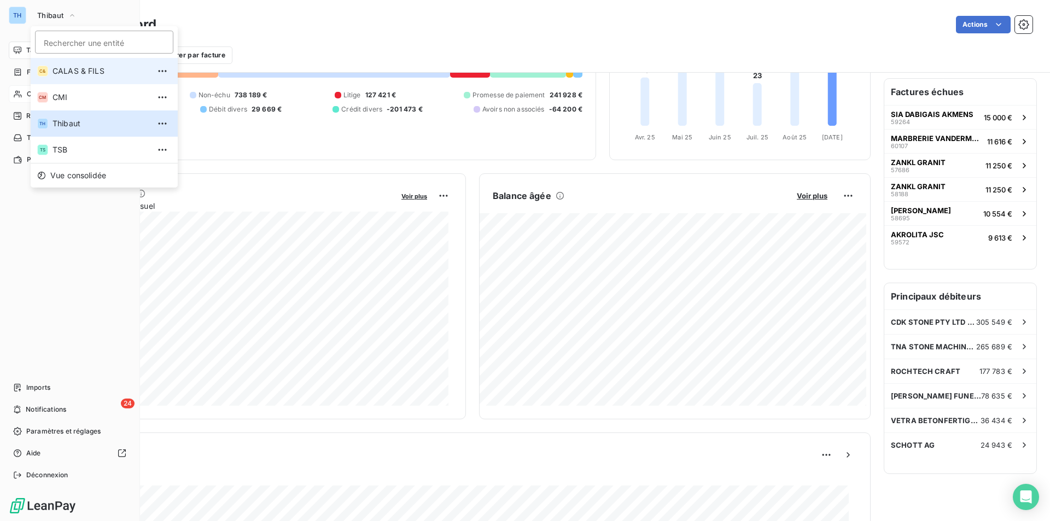
click at [61, 72] on span "CALAS & FILS" at bounding box center [101, 71] width 97 height 11
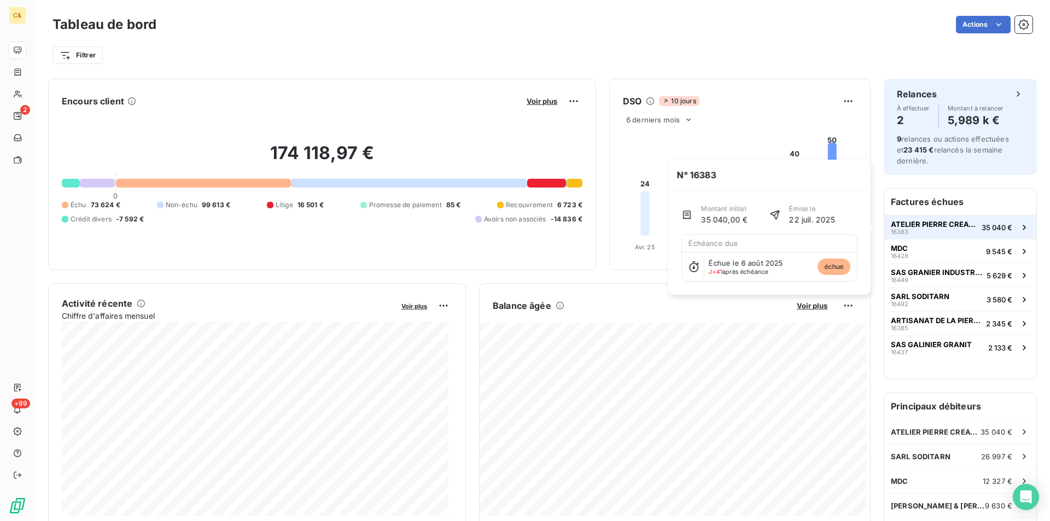
click at [947, 225] on span "ATELIER PIERRE CREATIVE" at bounding box center [934, 224] width 86 height 9
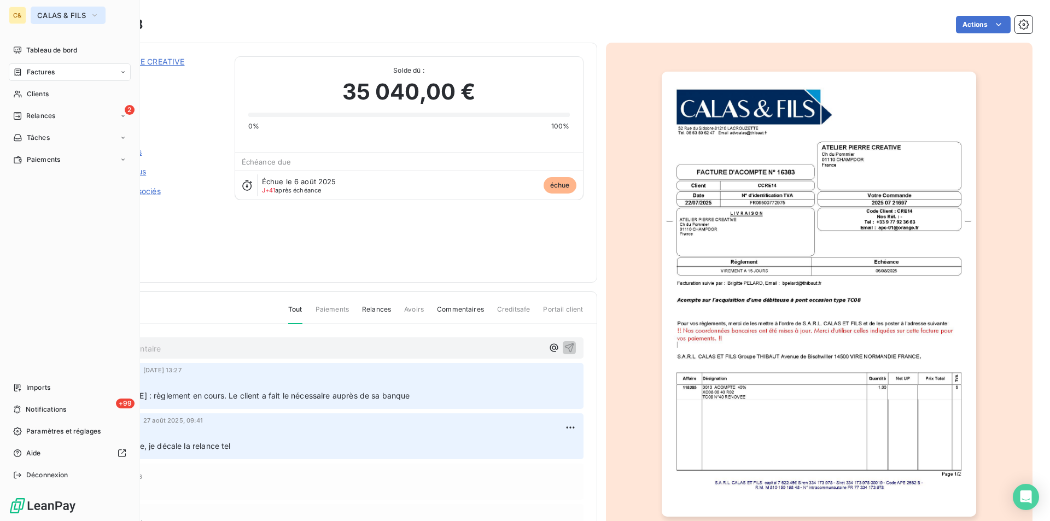
click at [43, 13] on span "CALAS & FILS" at bounding box center [61, 15] width 49 height 9
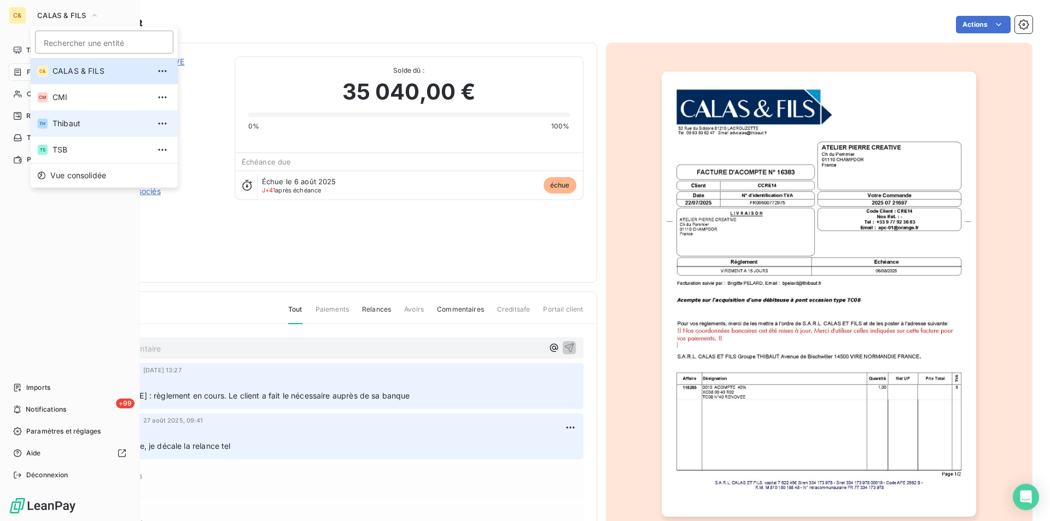
click at [72, 125] on span "Thibaut" at bounding box center [101, 123] width 97 height 11
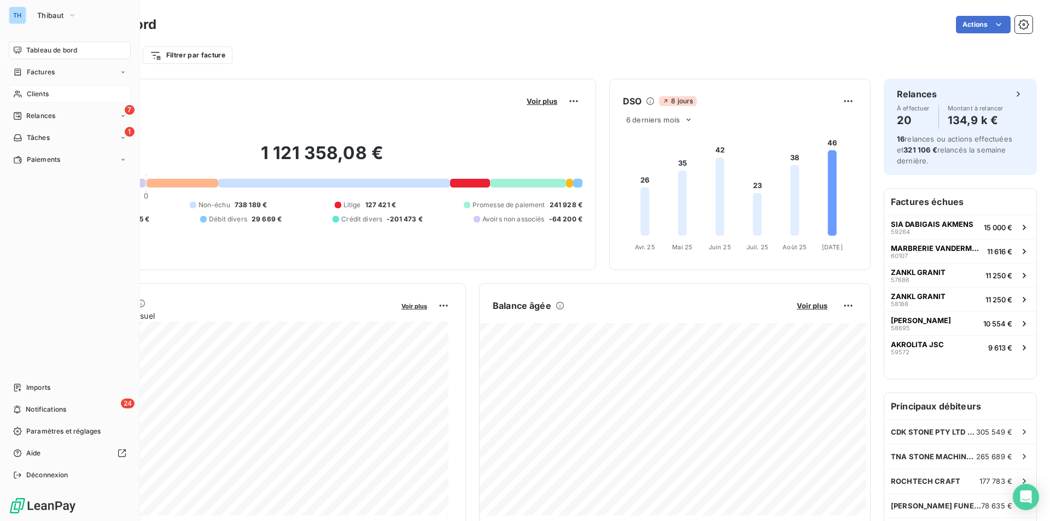
click at [37, 95] on span "Clients" at bounding box center [38, 94] width 22 height 10
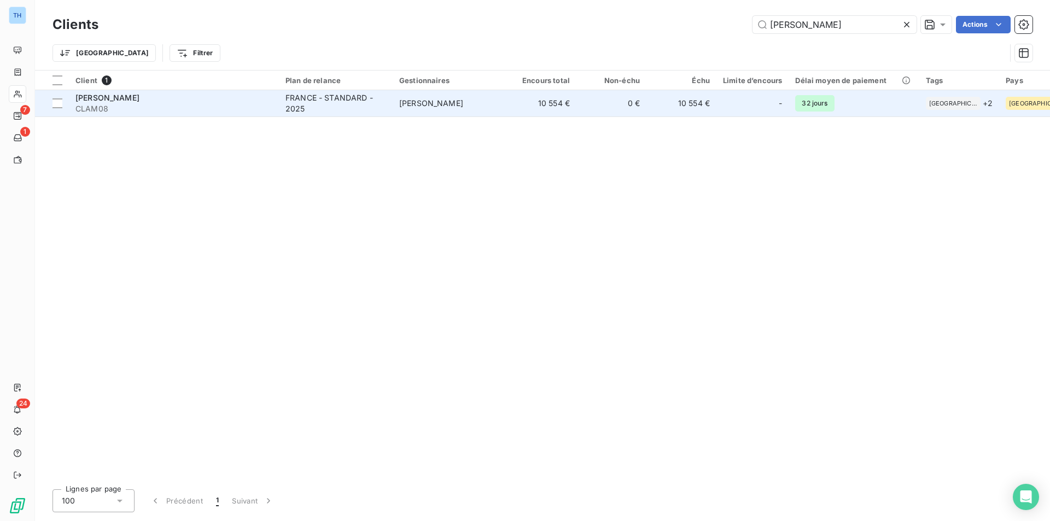
click at [656, 104] on td "10 554 €" at bounding box center [682, 103] width 70 height 26
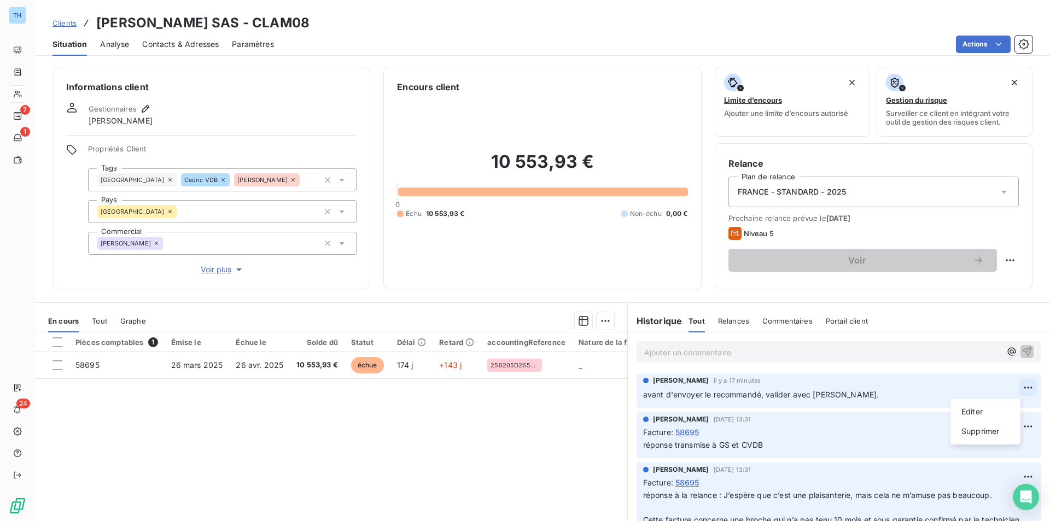
click at [1013, 386] on html "TH 7 1 24 Clients [PERSON_NAME] SAS - CLAM08 Situation Analyse Contacts & Adres…" at bounding box center [525, 260] width 1050 height 521
click at [992, 414] on div "Editer" at bounding box center [985, 412] width 61 height 18
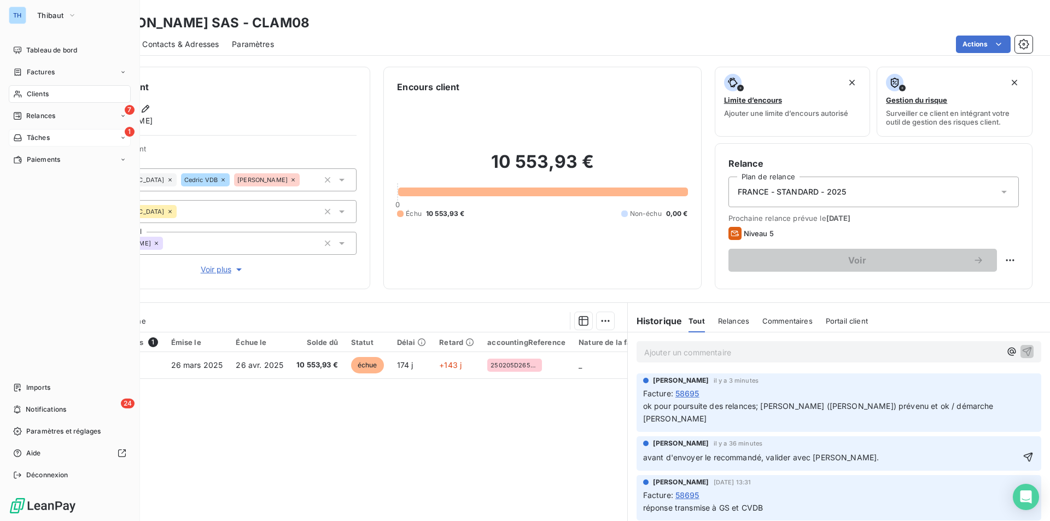
click at [33, 134] on span "Tâches" at bounding box center [38, 138] width 23 height 10
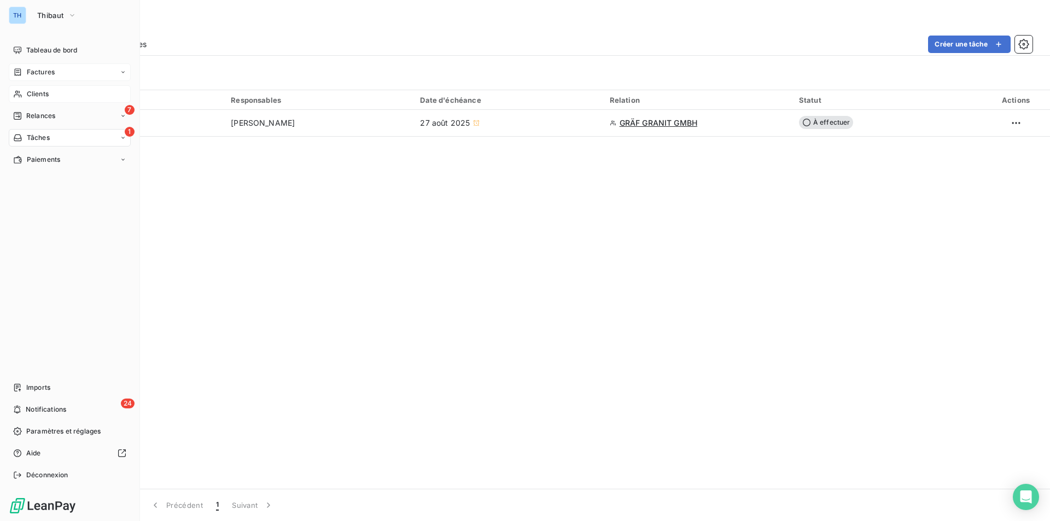
click at [42, 72] on span "Factures" at bounding box center [41, 72] width 28 height 10
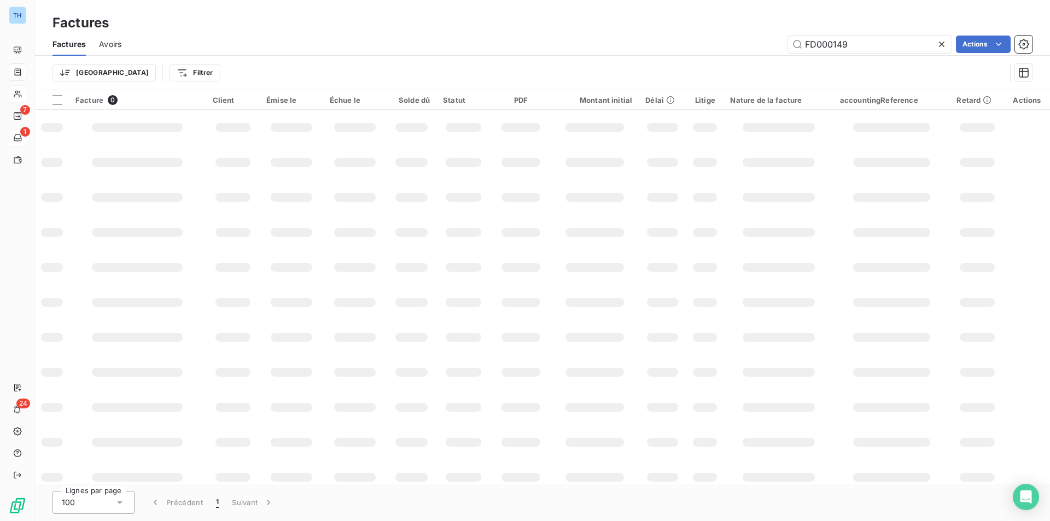
drag, startPoint x: 865, startPoint y: 40, endPoint x: 713, endPoint y: 60, distance: 152.7
click at [717, 57] on div "Factures Avoirs FD000149 Actions Trier Filtrer" at bounding box center [542, 61] width 1015 height 57
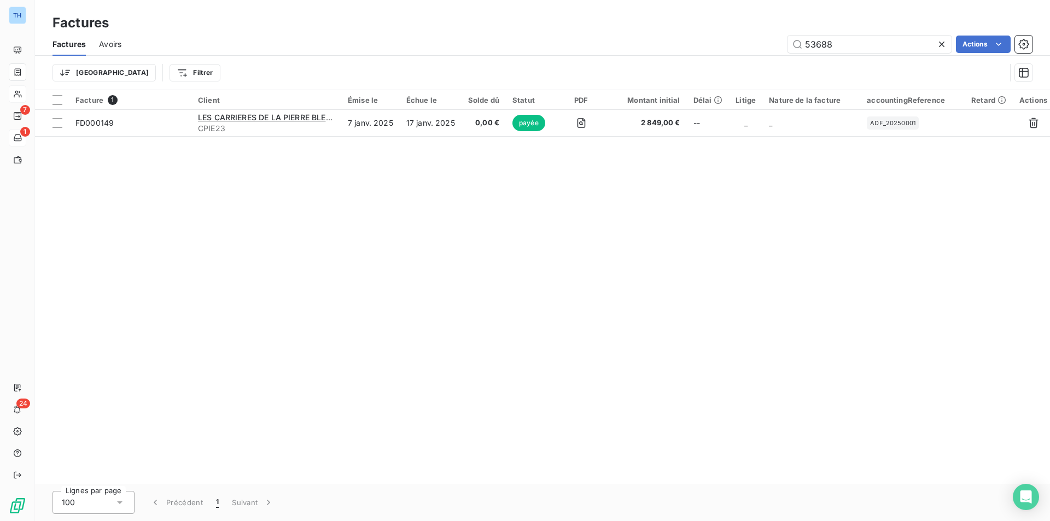
type input "53688"
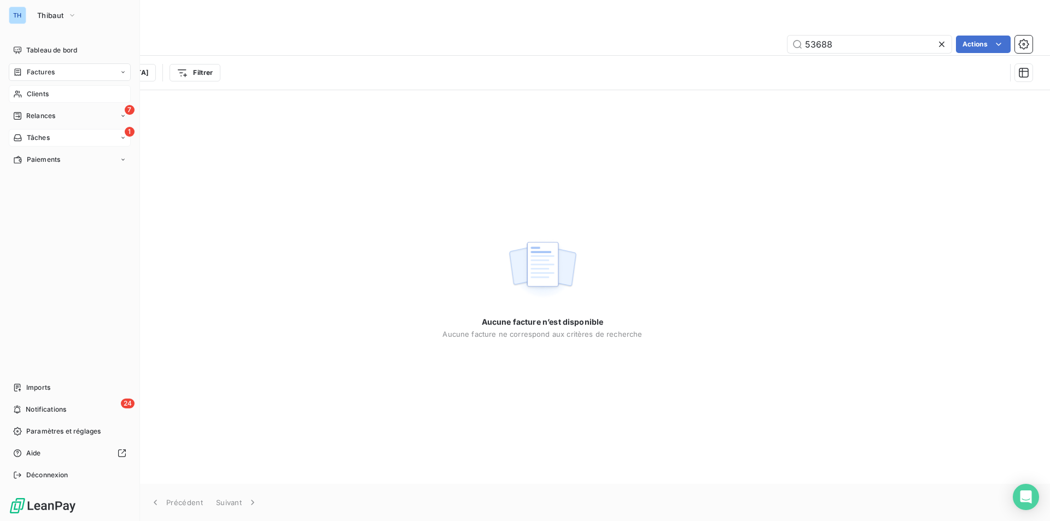
click at [40, 88] on div "Clients" at bounding box center [70, 94] width 122 height 18
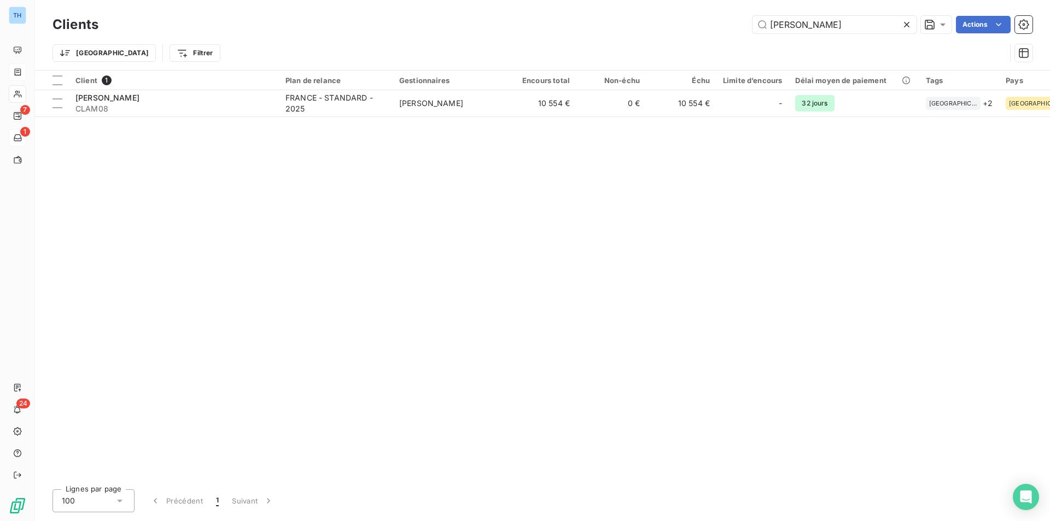
drag, startPoint x: 820, startPoint y: 31, endPoint x: 640, endPoint y: 22, distance: 180.7
click at [648, 22] on div "lambert Actions" at bounding box center [572, 25] width 921 height 18
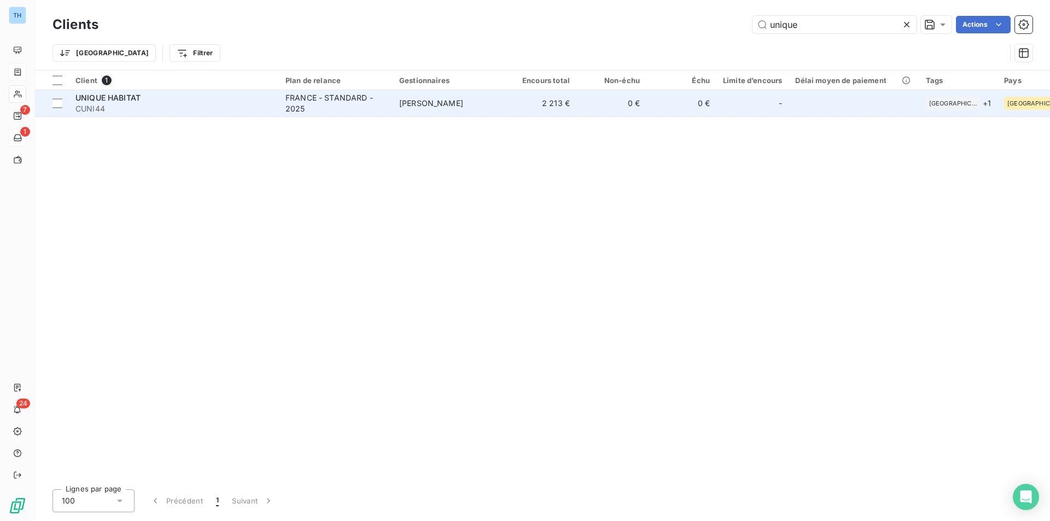
type input "unique"
click at [174, 96] on div "UNIQUE HABITAT" at bounding box center [173, 97] width 197 height 11
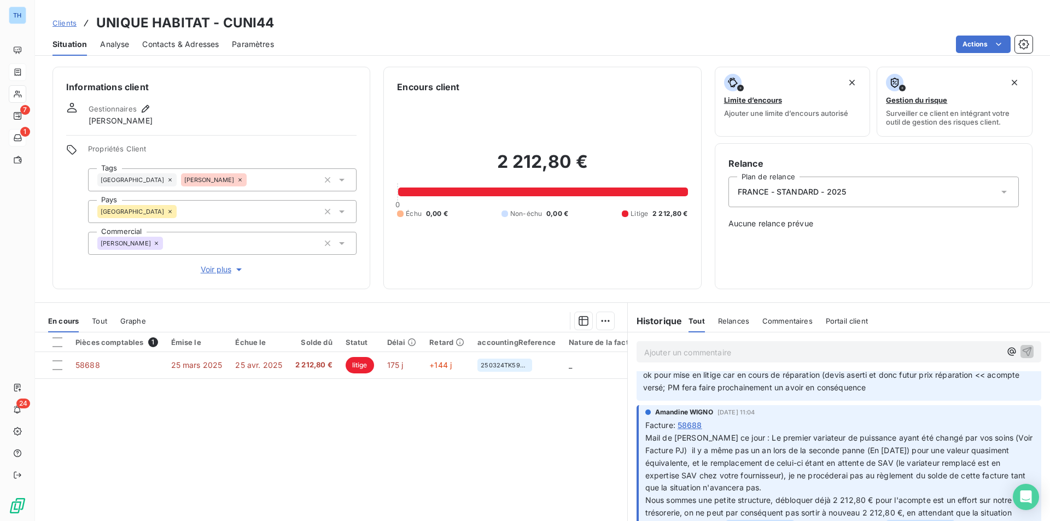
scroll to position [328, 0]
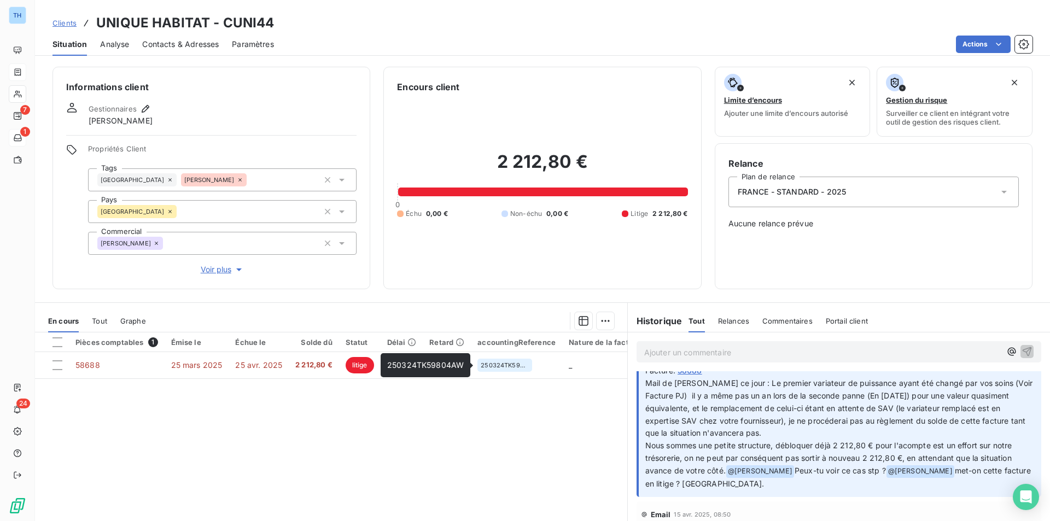
click at [455, 369] on span "250324TK59804AW" at bounding box center [425, 364] width 77 height 9
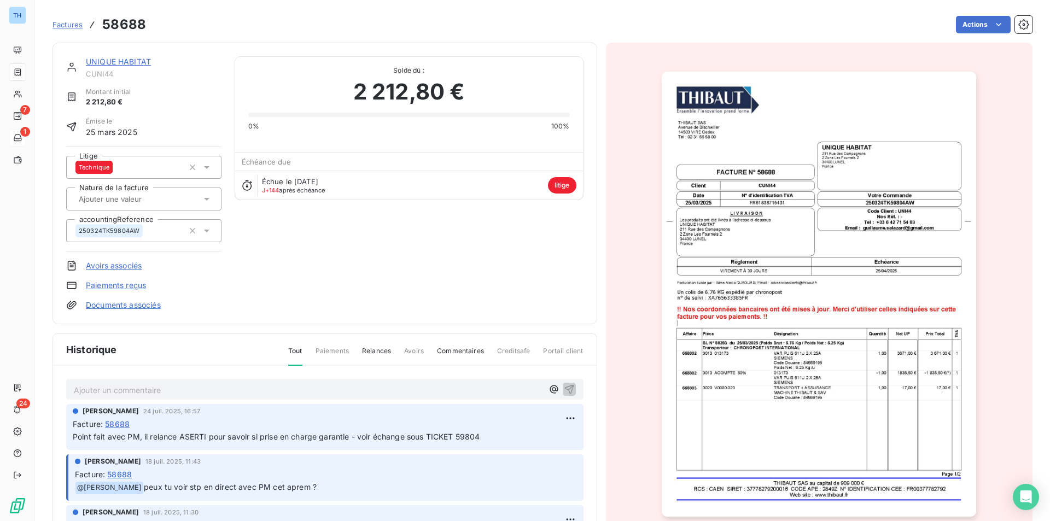
click at [136, 65] on link "UNIQUE HABITAT" at bounding box center [118, 61] width 65 height 9
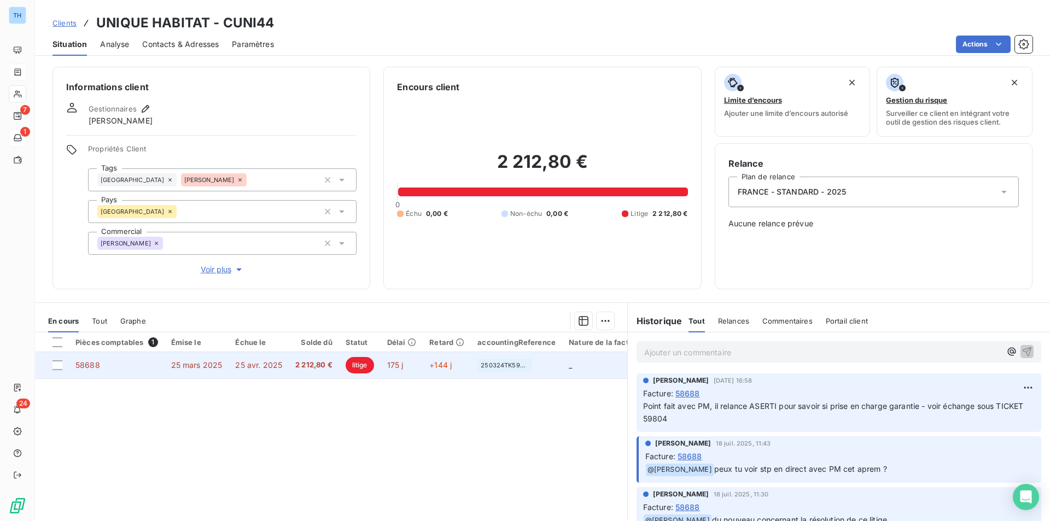
click at [289, 370] on td "2 212,80 €" at bounding box center [314, 365] width 50 height 26
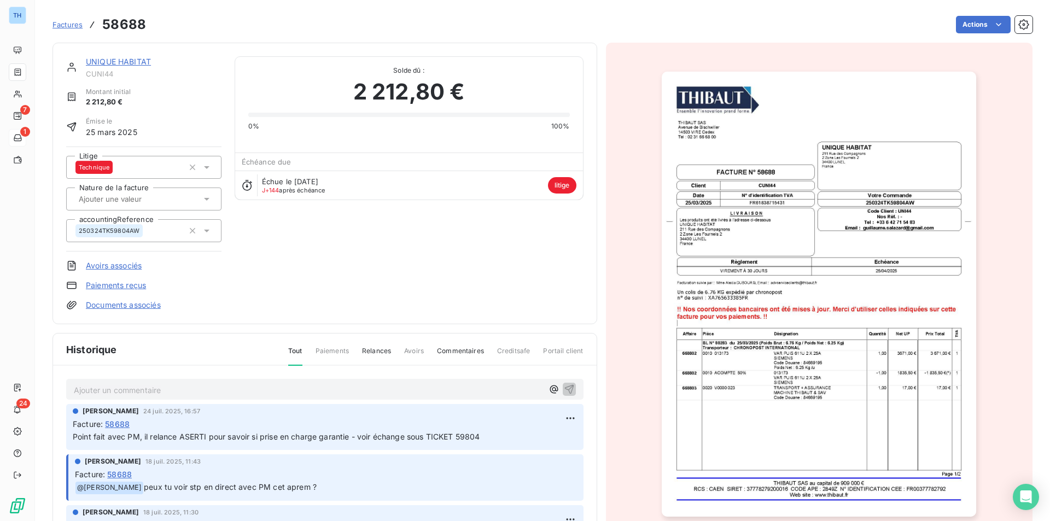
click at [773, 223] on img "button" at bounding box center [819, 294] width 315 height 445
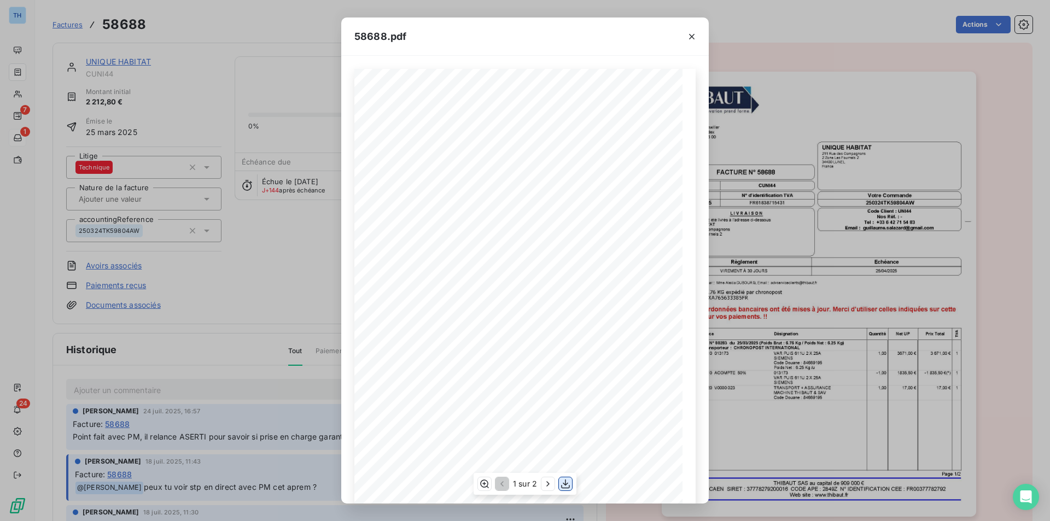
click at [567, 482] on icon "button" at bounding box center [565, 484] width 11 height 11
click at [684, 37] on button "button" at bounding box center [692, 37] width 18 height 18
